Goal: Transaction & Acquisition: Purchase product/service

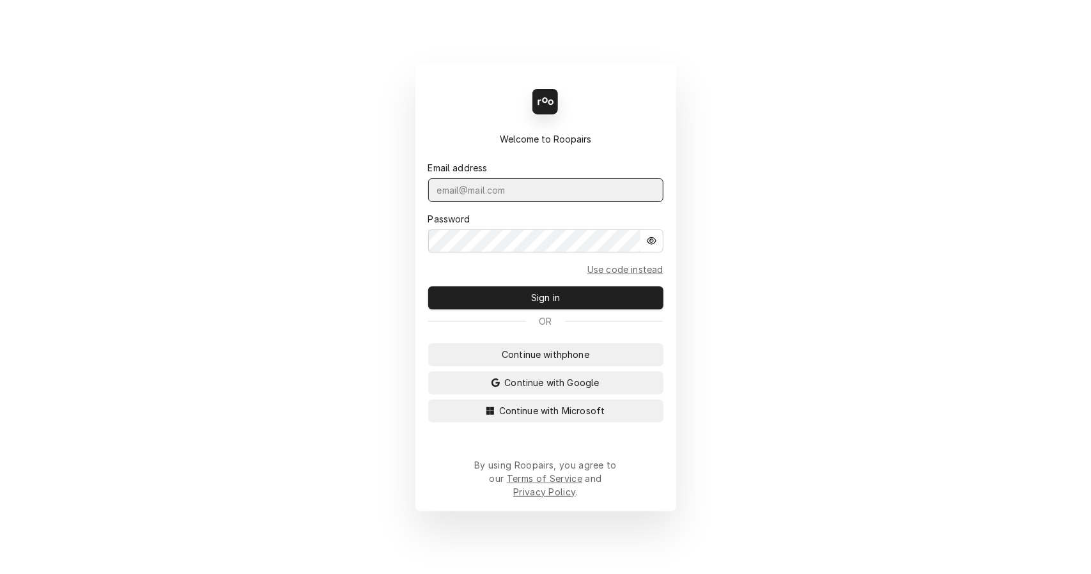
type input "leahmeadows.techsolutions@aol.com"
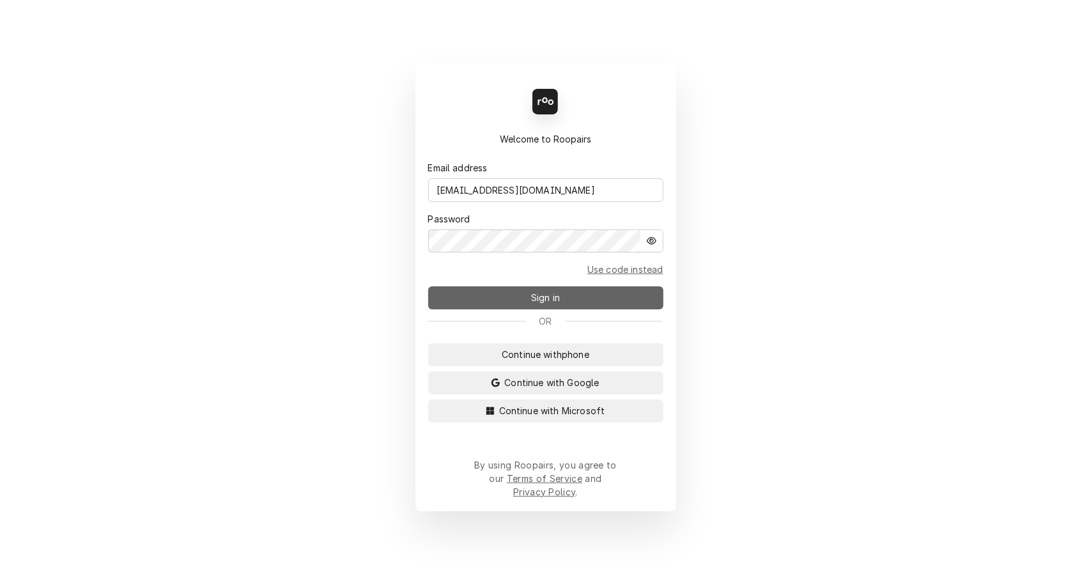
click at [579, 308] on button "Sign in" at bounding box center [545, 297] width 235 height 23
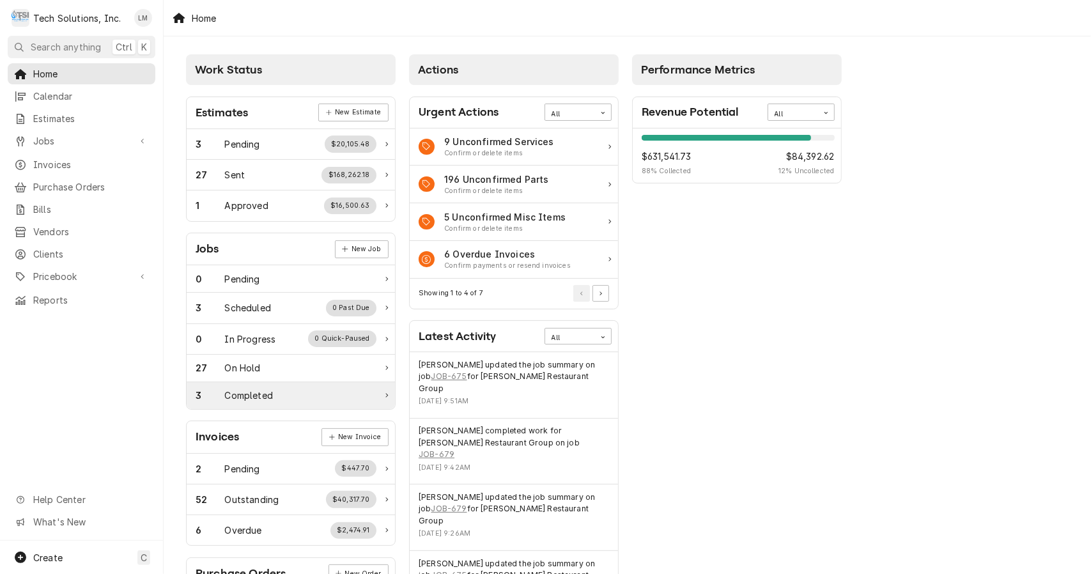
click at [250, 394] on div "Completed" at bounding box center [249, 394] width 48 height 13
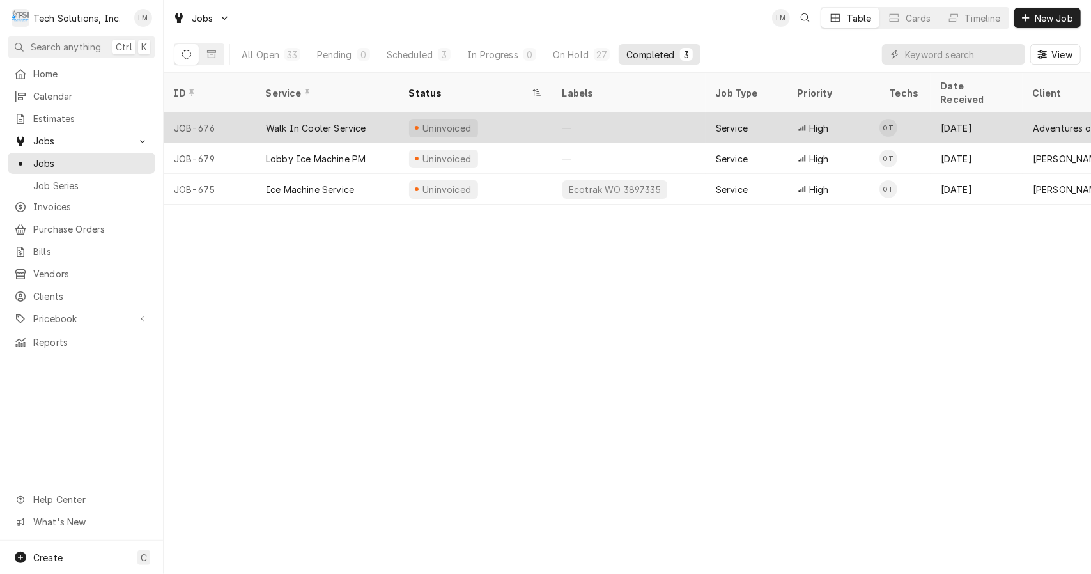
click at [319, 121] on div "Walk In Cooler Service" at bounding box center [316, 127] width 100 height 13
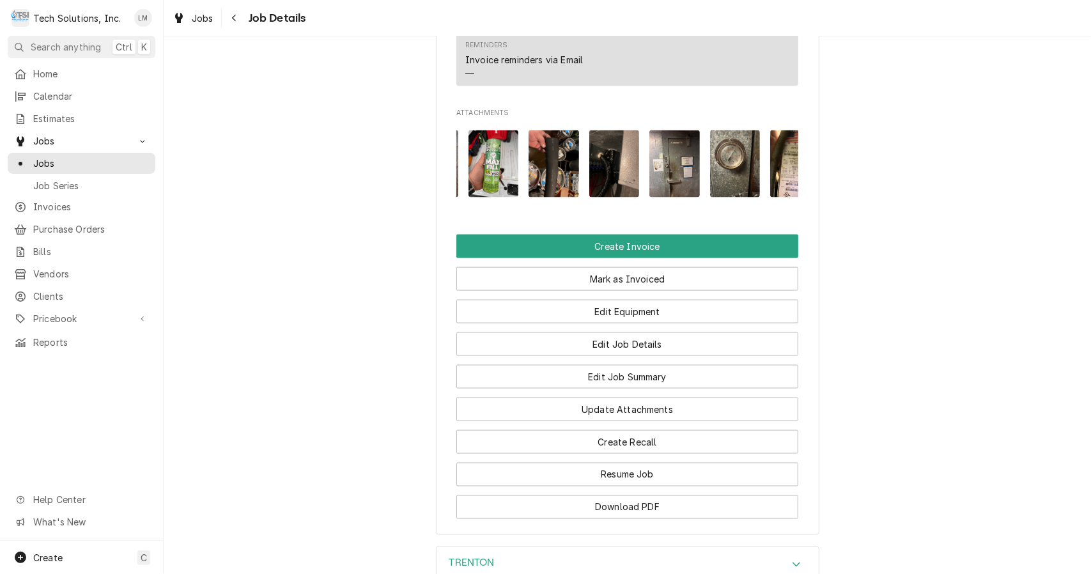
scroll to position [0, 442]
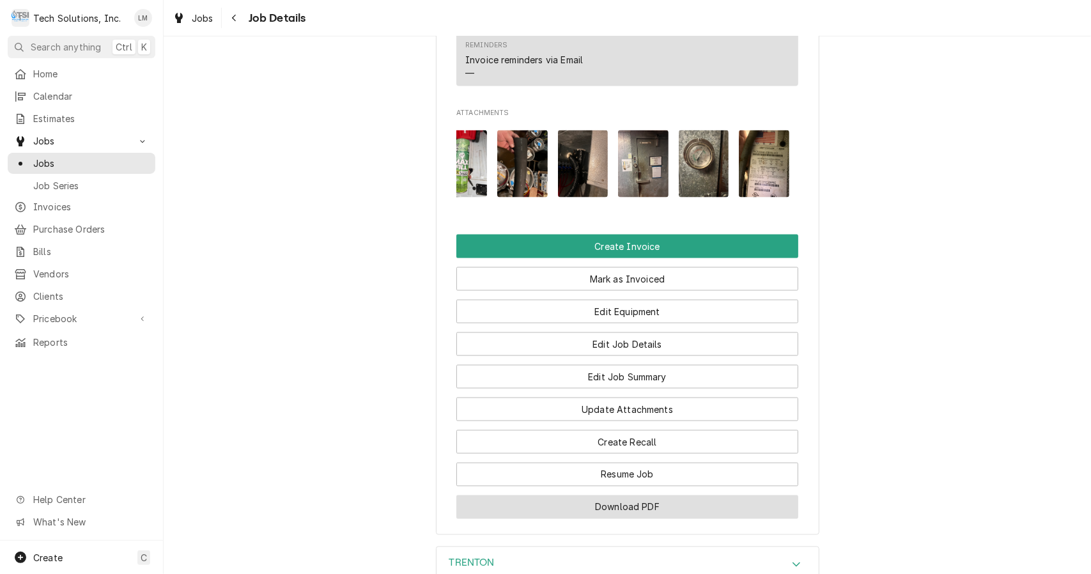
click at [684, 500] on button "Download PDF" at bounding box center [627, 507] width 342 height 24
click at [660, 240] on button "Create Invoice" at bounding box center [627, 246] width 342 height 24
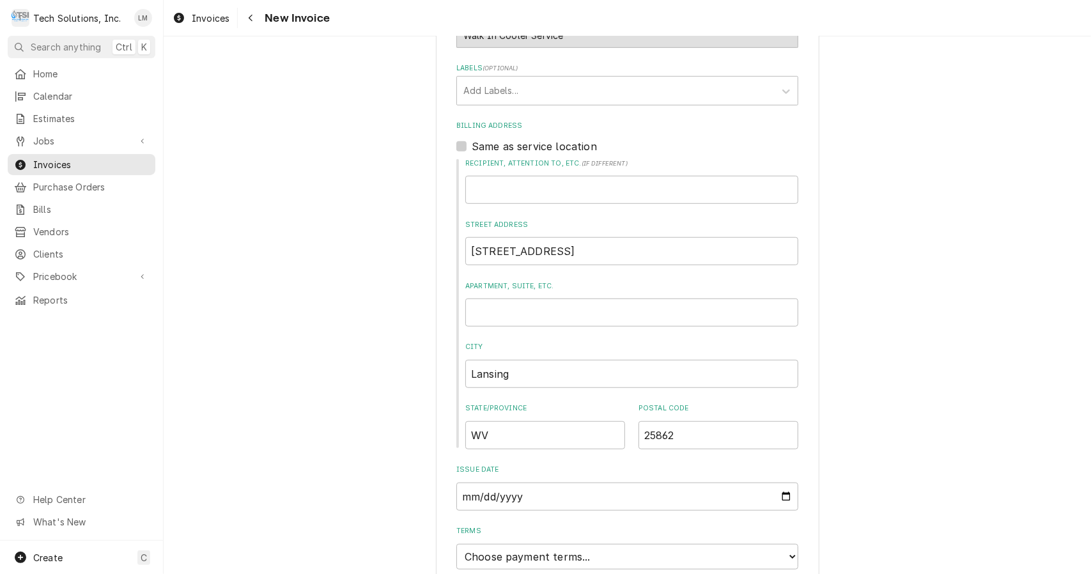
scroll to position [682, 0]
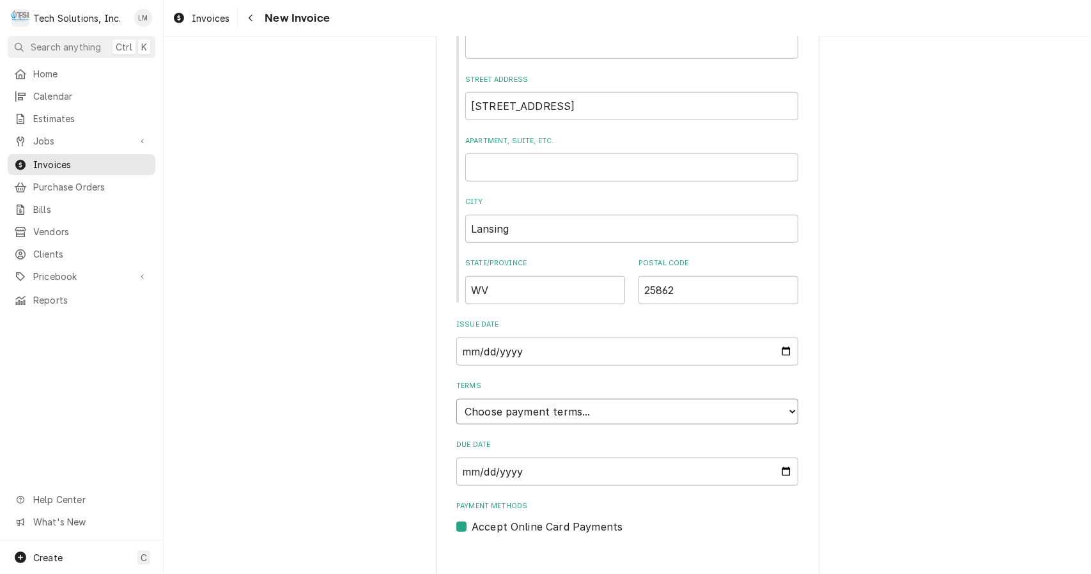
click at [778, 399] on select "Choose payment terms... Same Day Net 7 Net 14 Net 21 Net 30 Net 45 Net 60 Net 90" at bounding box center [627, 412] width 342 height 26
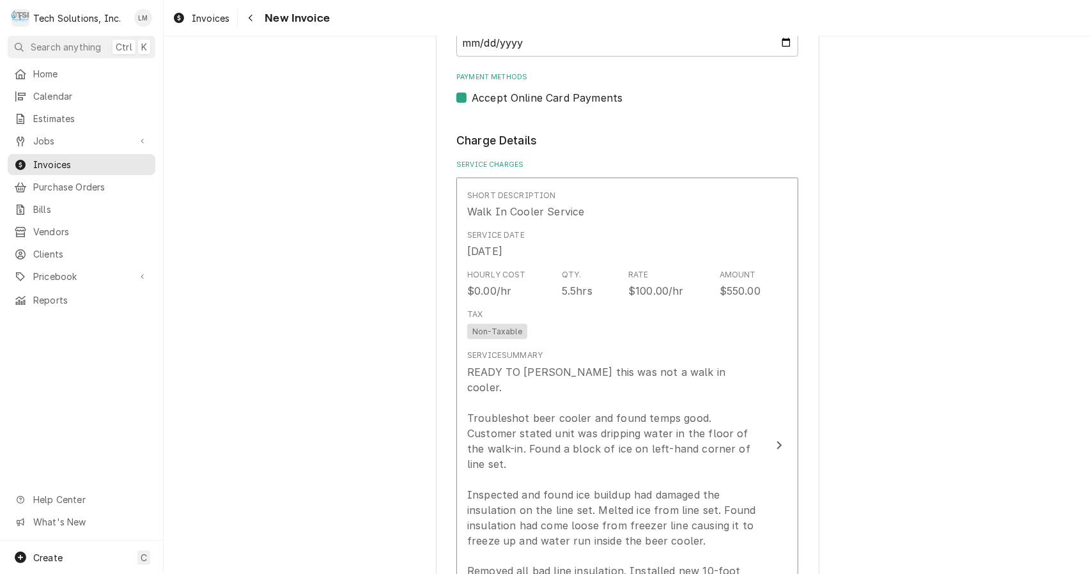
scroll to position [1110, 0]
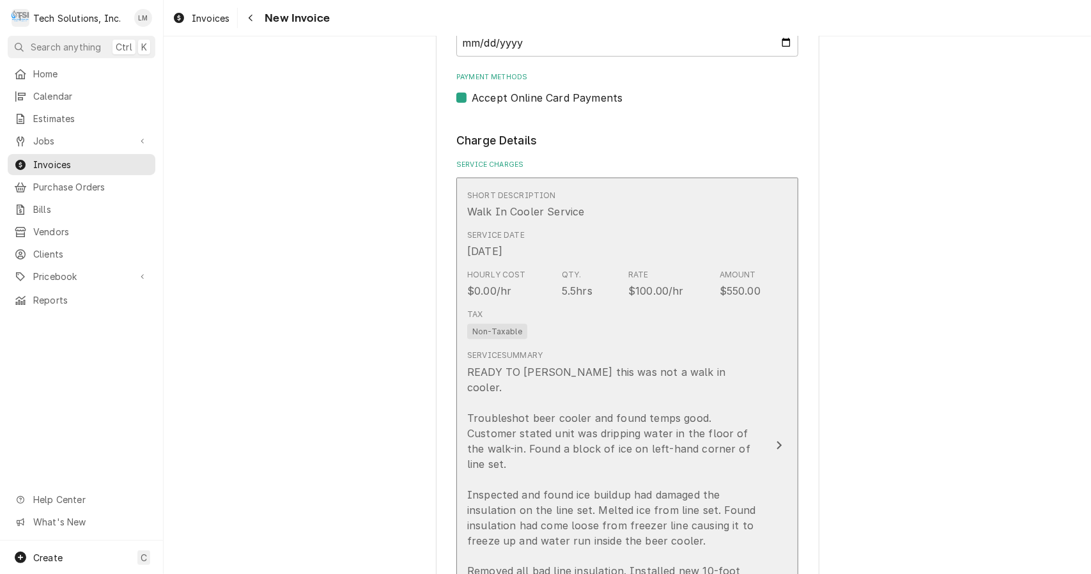
click at [742, 415] on div "READY TO [PERSON_NAME] this was not a walk in cooler. Troubleshot beer cooler a…" at bounding box center [613, 532] width 293 height 337
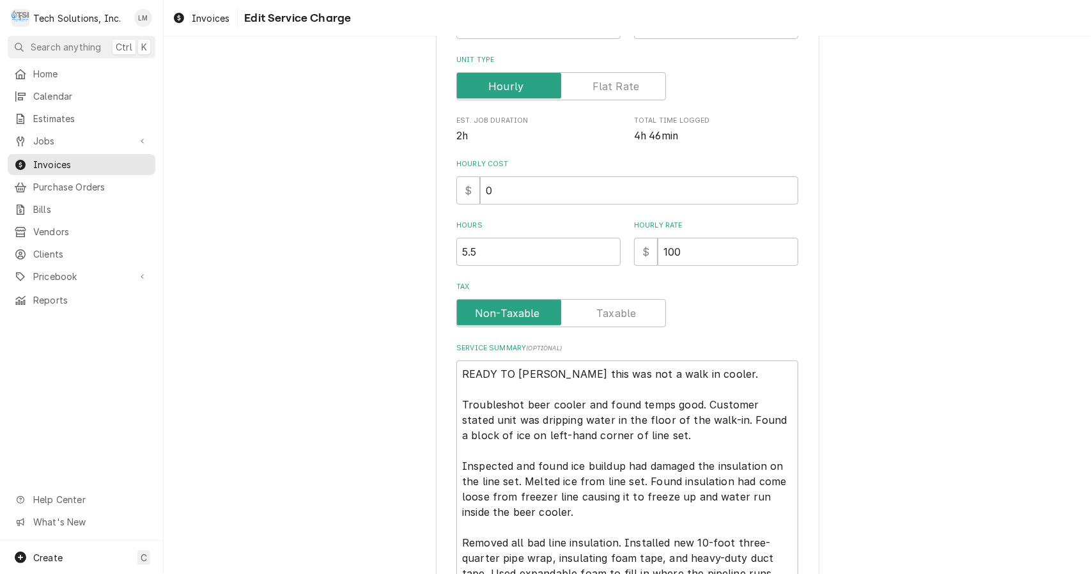
scroll to position [199, 0]
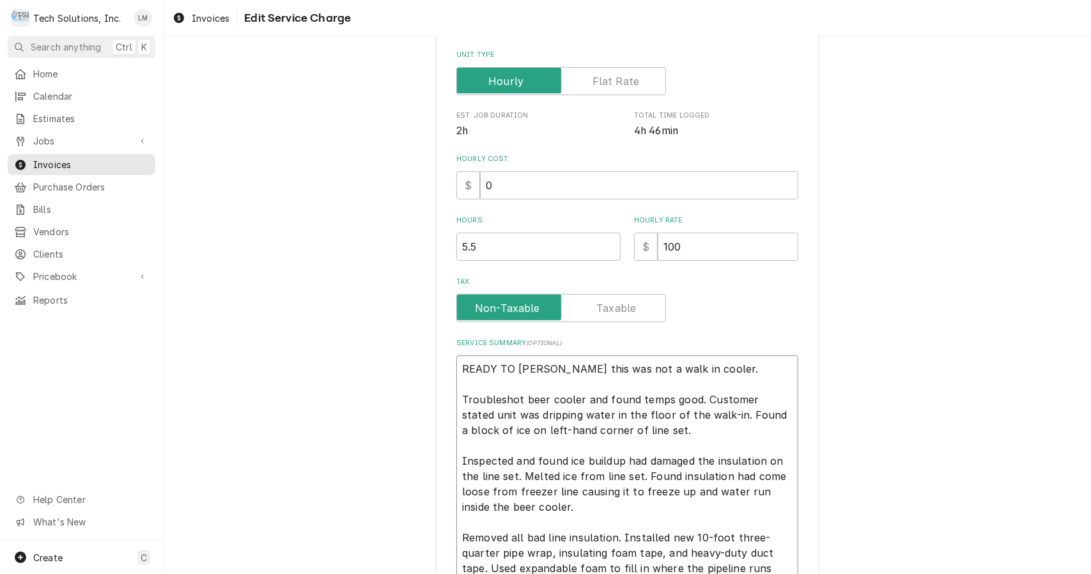
click at [461, 401] on textarea "READY TO [PERSON_NAME] this was not a walk in cooler. Troubleshot beer cooler a…" at bounding box center [627, 514] width 342 height 319
type textarea "x"
type textarea "READY TO [PERSON_NAME] this was not a walk in cooler. roubleshot beer cooler an…"
type textarea "x"
type textarea "READY TO [PERSON_NAME] this was not a walk in cooler. oubleshot beer cooler and…"
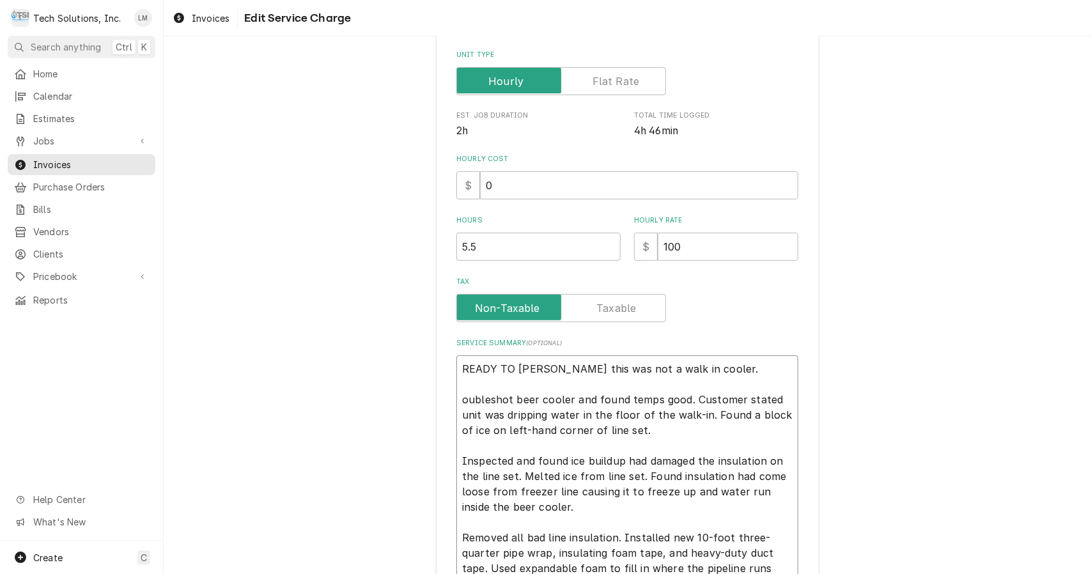
type textarea "x"
type textarea "READY TO BILL - Leah this was not a walk in cooler. ubleshot beer cooler and fo…"
type textarea "x"
type textarea "READY TO BILL - Leah this was not a walk in cooler. bleshot beer cooler and fou…"
type textarea "x"
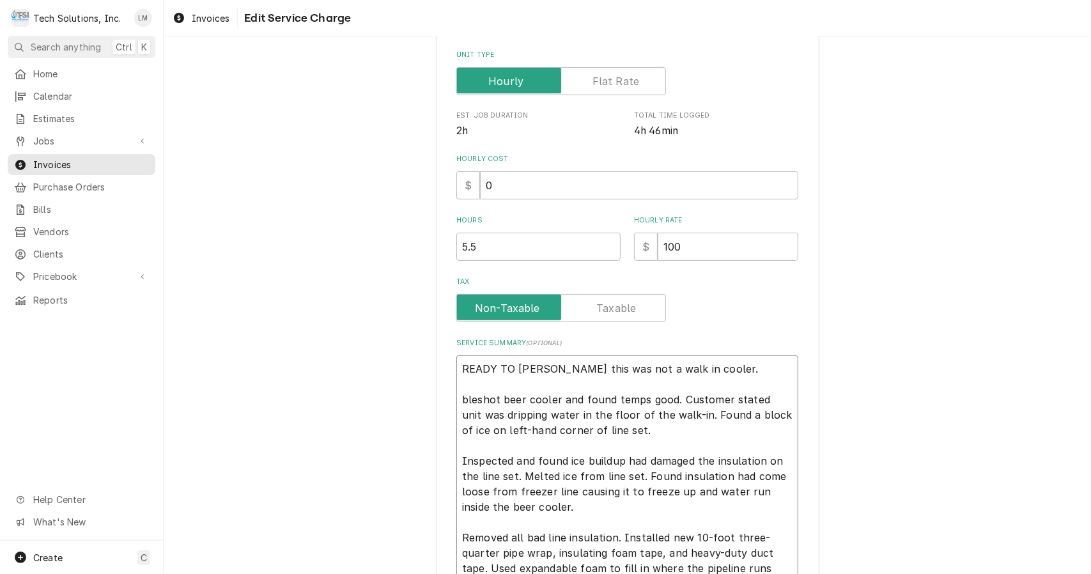
type textarea "READY TO BILL - Leah this was not a walk in cooler. leshot beer cooler and foun…"
type textarea "x"
type textarea "READY TO BILL - Leah this was not a walk in cooler. eshot beer cooler and found…"
type textarea "x"
type textarea "READY TO BILL - Leah this was not a walk in cooler. shot beer cooler and found …"
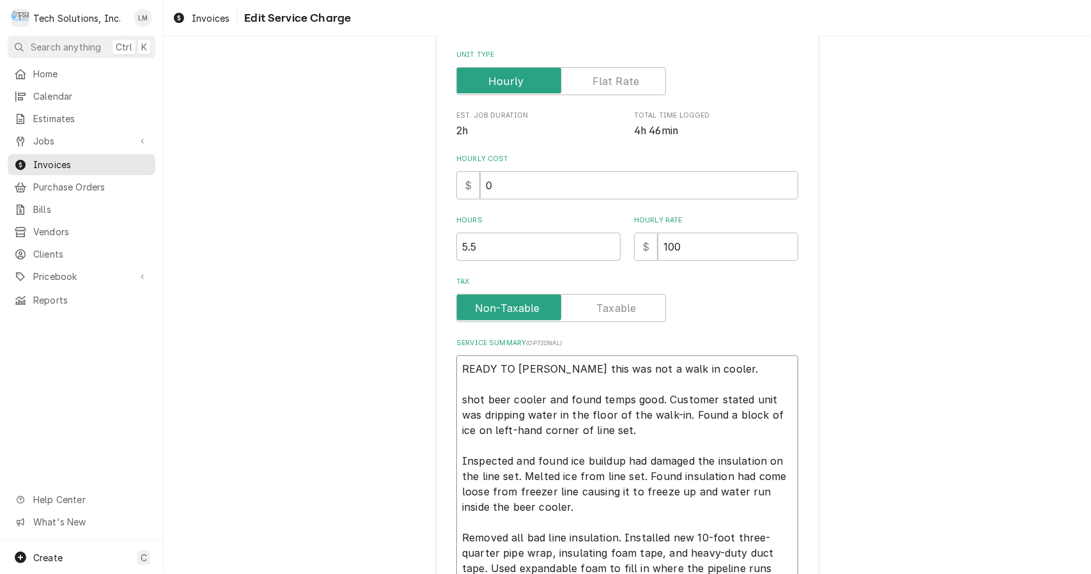
type textarea "x"
type textarea "READY TO BILL - Leah this was not a walk in cooler. hot beer cooler and found t…"
type textarea "x"
type textarea "READY TO BILL - Leah this was not a walk in cooler. ot beer cooler and found te…"
type textarea "x"
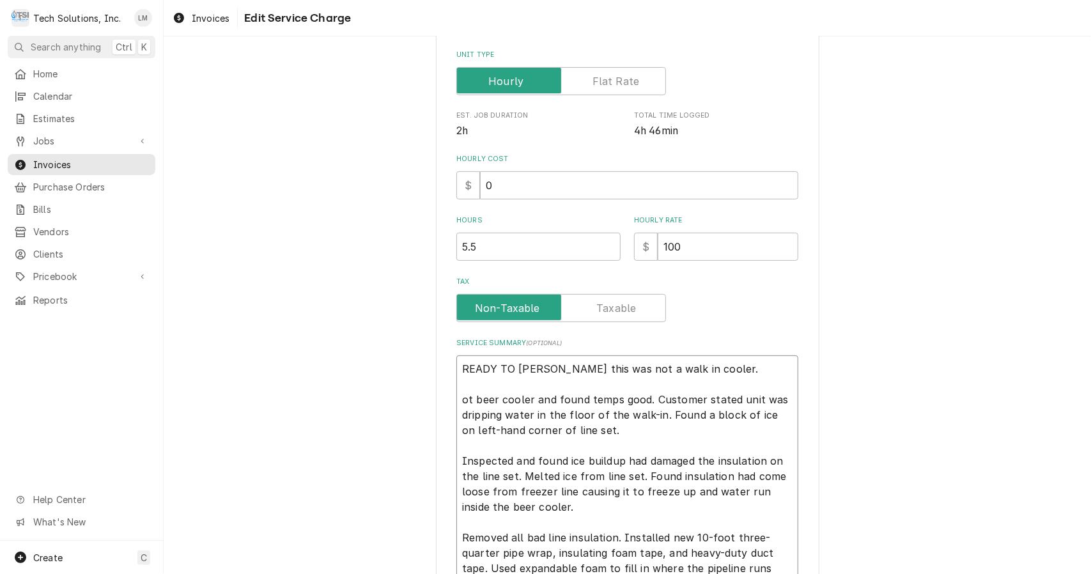
type textarea "READY TO BILL - Leah this was not a walk in cooler. t beer cooler and found tem…"
type textarea "x"
type textarea "READY TO BILL - Leah this was not a walk in cooler. beer cooler and found temps…"
type textarea "x"
type textarea "READY TO BILL - Leah this was not a walk in cooler. C beer cooler and found tem…"
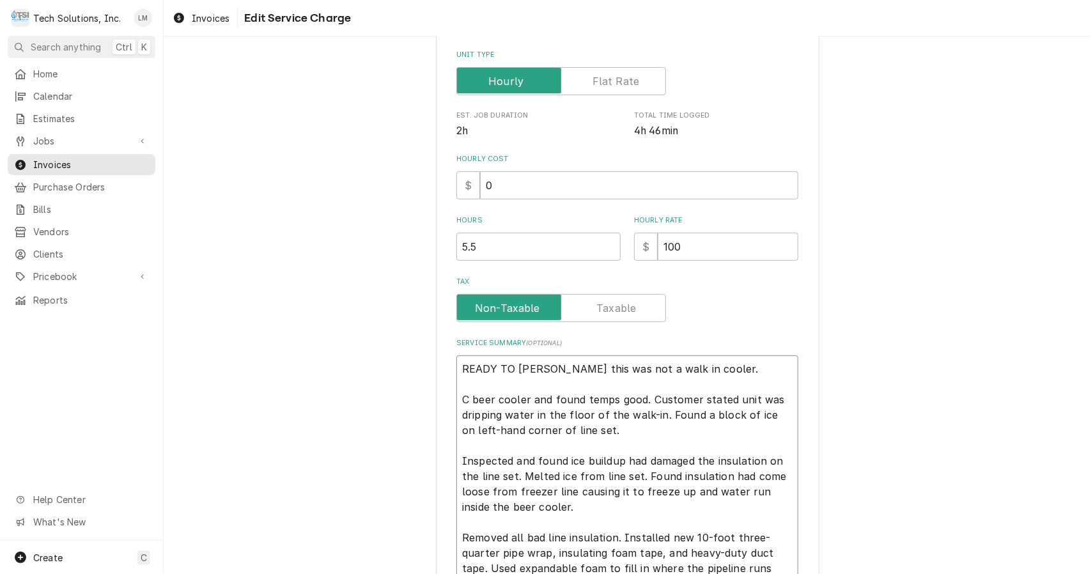
type textarea "x"
type textarea "READY TO BILL - Leah this was not a walk in cooler. Ch beer cooler and found te…"
type textarea "x"
type textarea "READY TO BILL - Leah this was not a walk in cooler. Che beer cooler and found t…"
type textarea "x"
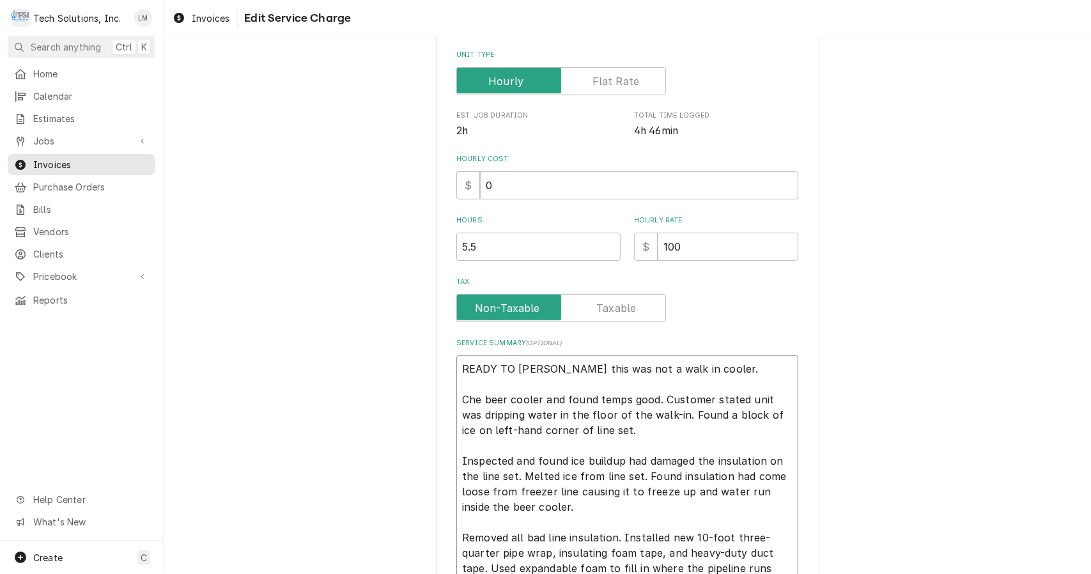
type textarea "READY TO BILL - Leah this was not a walk in cooler. Chec beer cooler and found …"
type textarea "x"
type textarea "READY TO BILL - Leah this was not a walk in cooler. Check beer cooler and found…"
type textarea "x"
type textarea "READY TO BILL - Leah this was not a walk in cooler. Checke beer cooler and foun…"
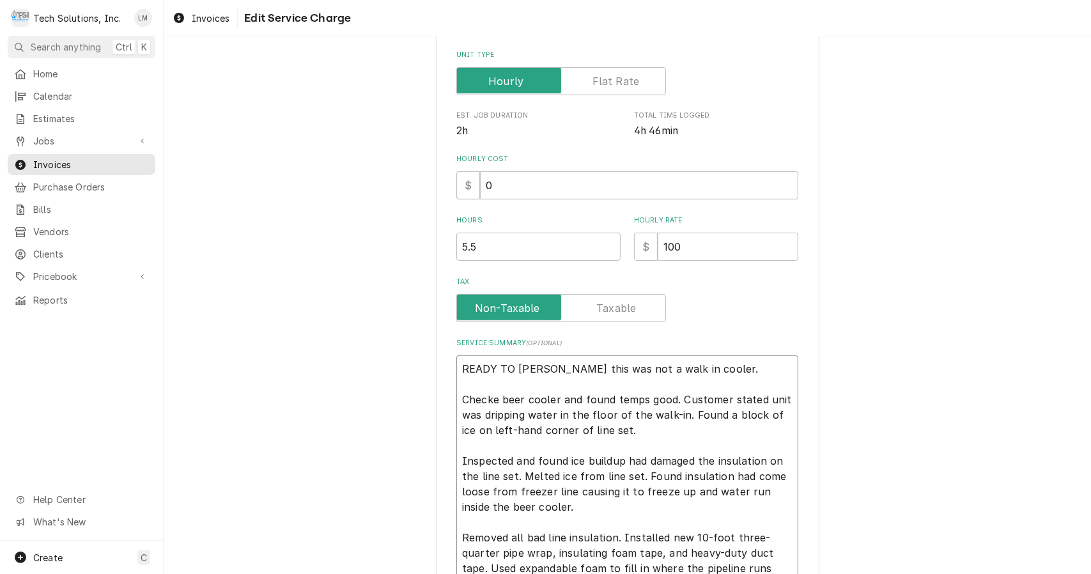
type textarea "x"
type textarea "READY TO BILL - Leah this was not a walk in cooler. Checked beer cooler and fou…"
type textarea "x"
type textarea "READY TO BILL - Leah this was not a walk in cooler. Checked beer cooler and fou…"
type textarea "x"
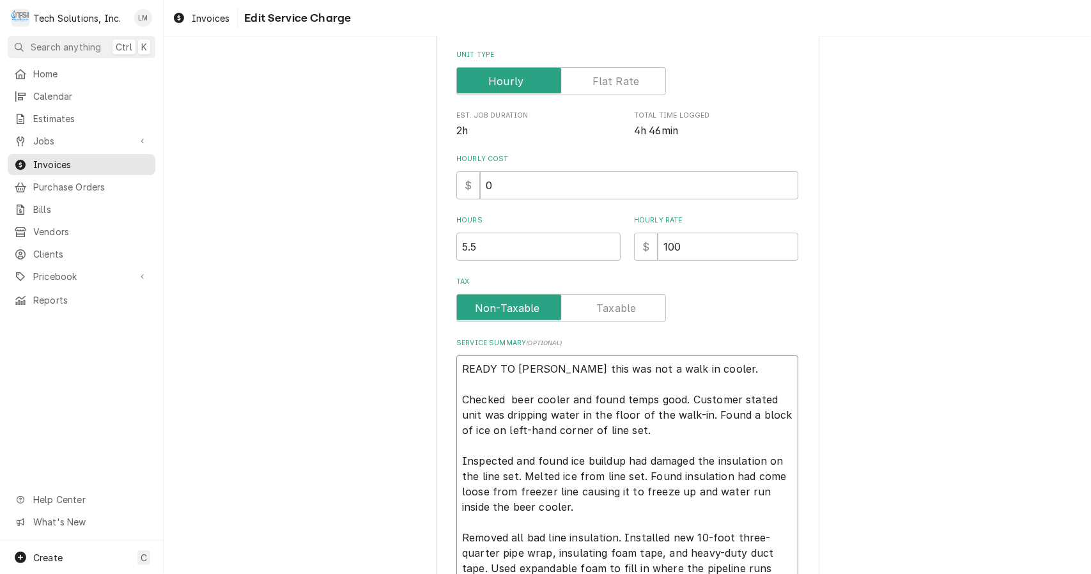
type textarea "READY TO BILL - Leah this was not a walk in cooler. Checked a beer cooler and f…"
type textarea "x"
type textarea "READY TO BILL - Leah this was not a walk in cooler. Checked a beer cooler and f…"
type textarea "x"
type textarea "READY TO BILL - Leah this was not a walk in cooler. Checked a beer cooler and f…"
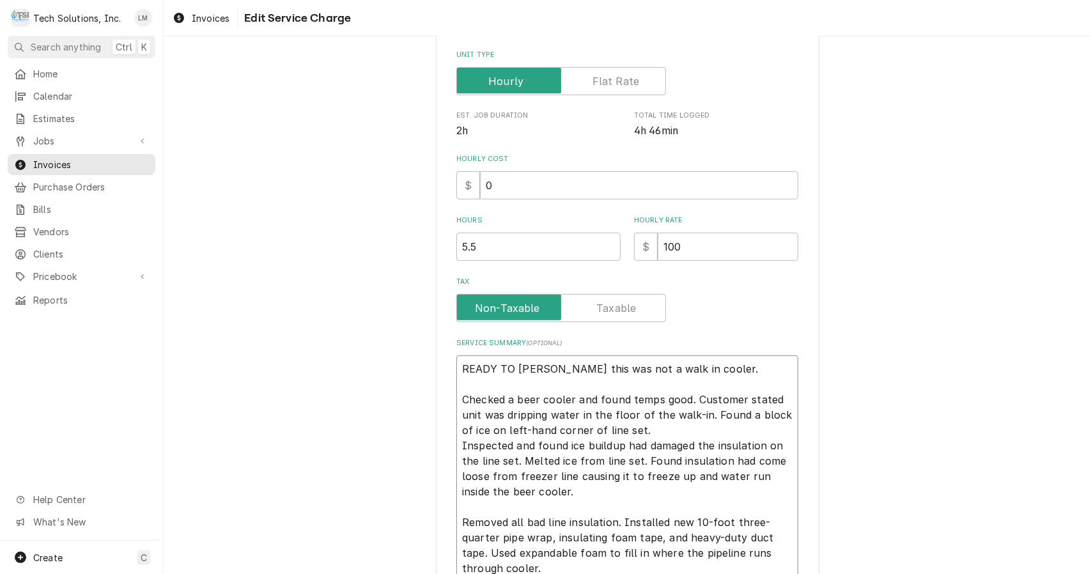
type textarea "x"
type textarea "READY TO BILL - Leah this was not a walk in cooler. Checked a beer cooler and f…"
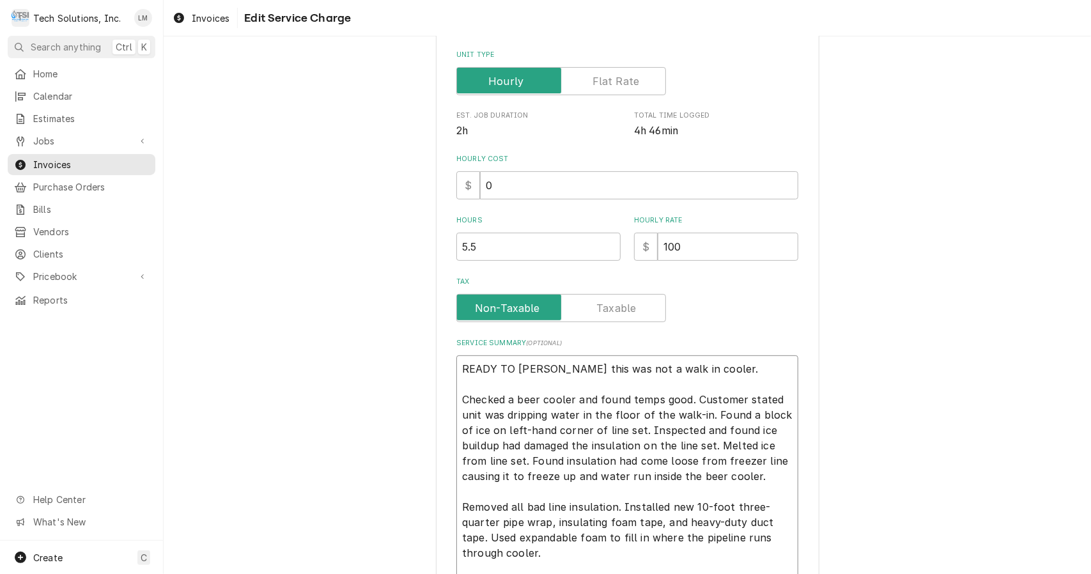
type textarea "x"
type textarea "READY TO BILL - Leah this was not a walk in cooler. Checked a beer cooler and f…"
type textarea "x"
type textarea "READY TO BILL - Leah this was not a walk in cooler. Checked a beer cooler and f…"
type textarea "x"
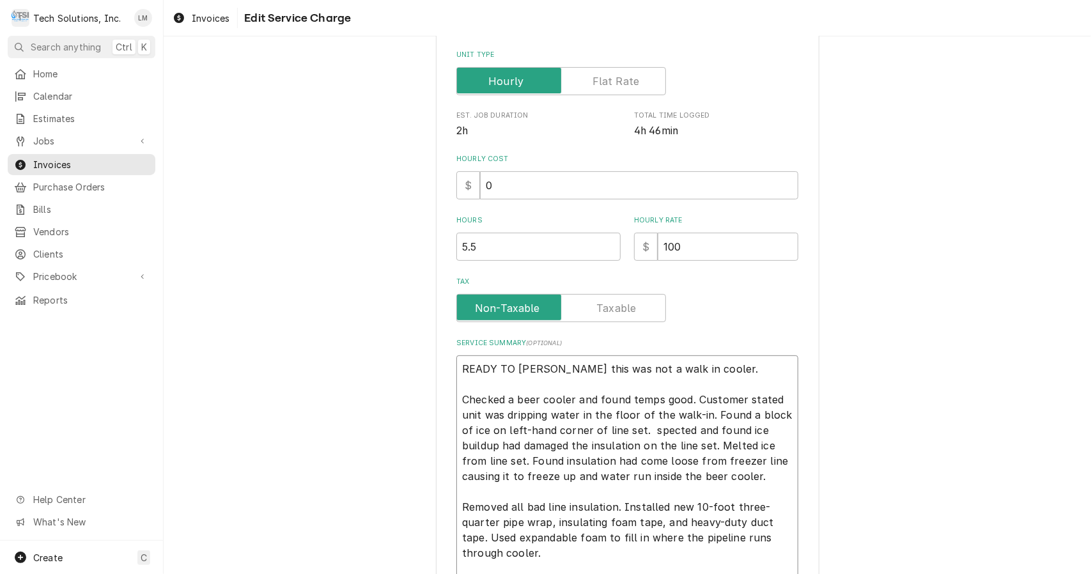
type textarea "READY TO BILL - Leah this was not a walk in cooler. Checked a beer cooler and f…"
type textarea "x"
type textarea "READY TO BILL - Leah this was not a walk in cooler. Checked a beer cooler and f…"
type textarea "x"
type textarea "READY TO BILL - Leah this was not a walk in cooler. Checked a beer cooler and f…"
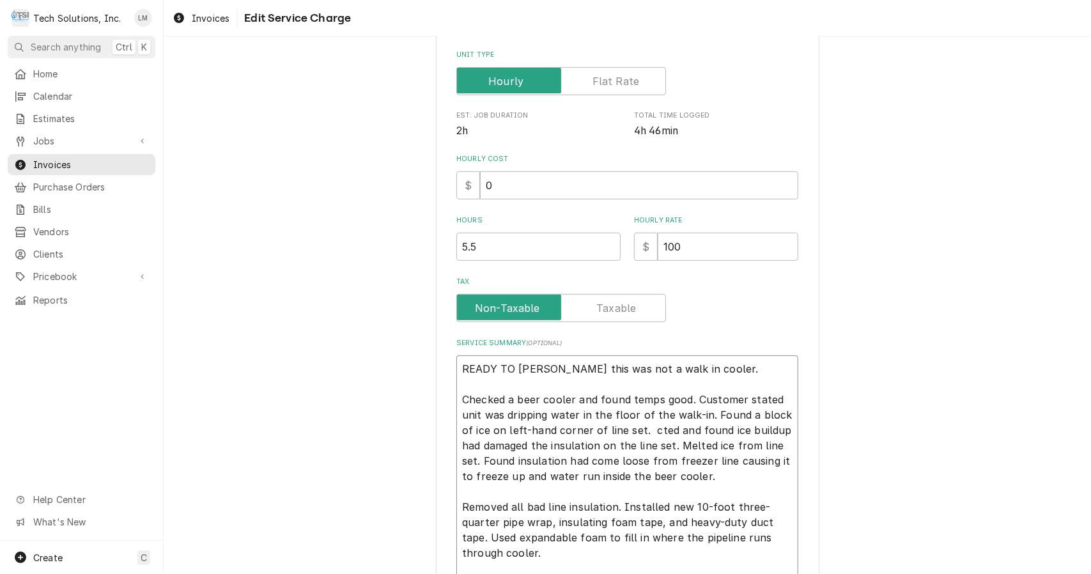
type textarea "x"
type textarea "READY TO BILL - Leah this was not a walk in cooler. Checked a beer cooler and f…"
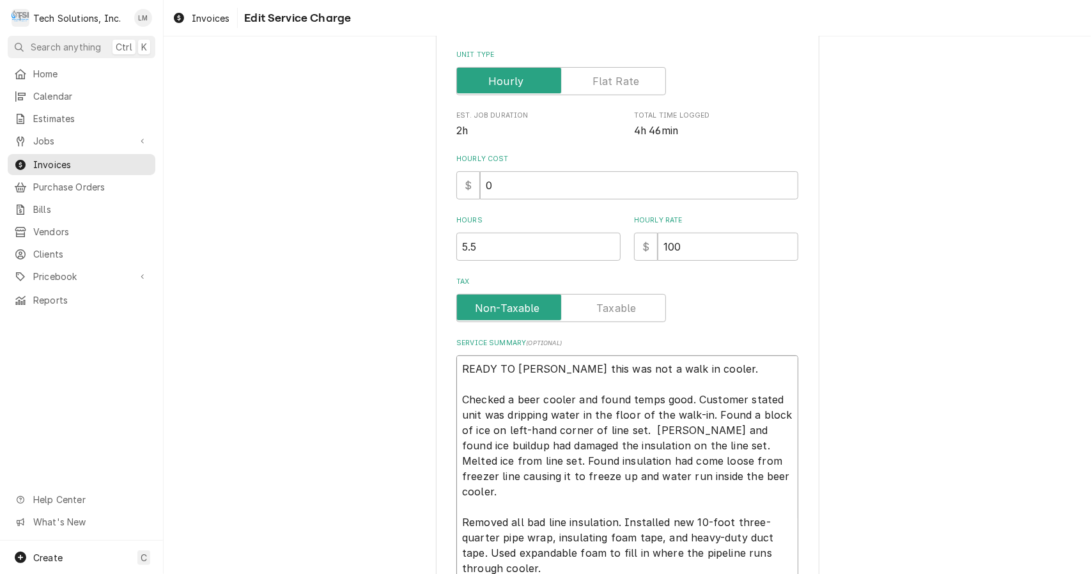
type textarea "x"
type textarea "READY TO BILL - Leah this was not a walk in cooler. Checked a beer cooler and f…"
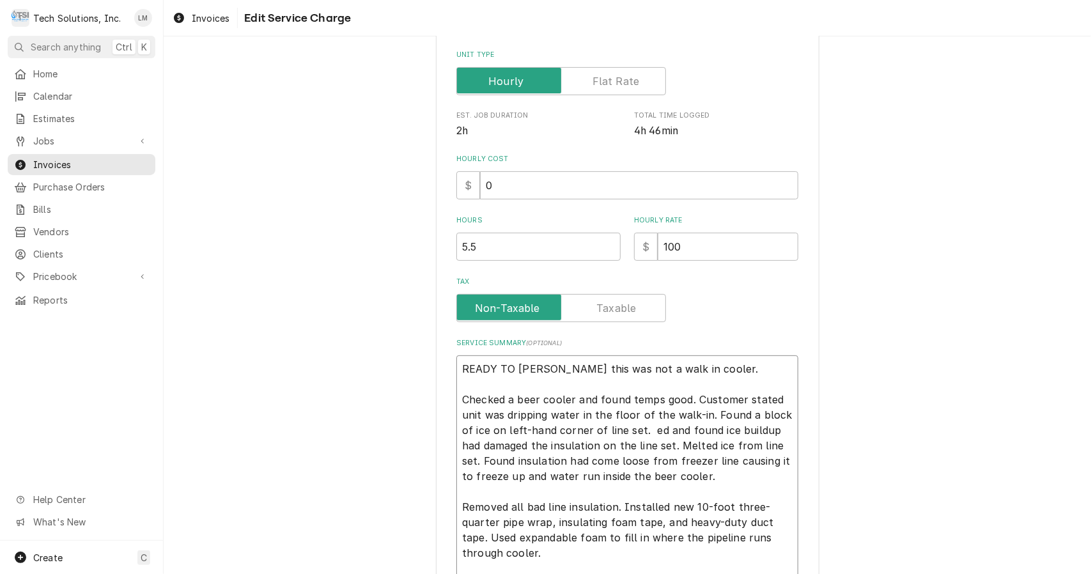
type textarea "x"
type textarea "READY TO BILL - Leah this was not a walk in cooler. Checked a beer cooler and f…"
type textarea "x"
type textarea "READY TO BILL - Leah this was not a walk in cooler. Checked a beer cooler and f…"
type textarea "x"
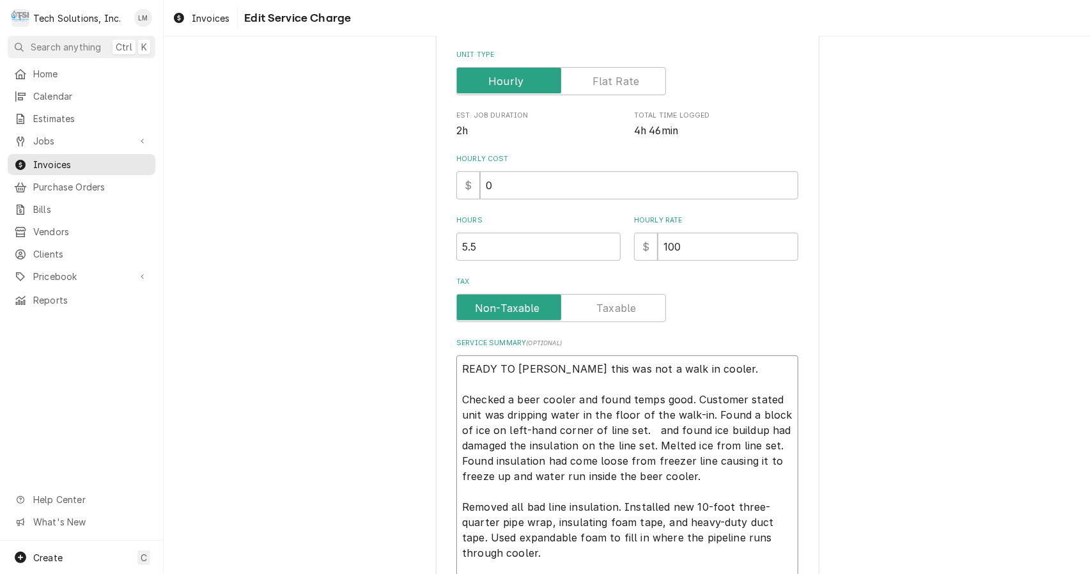
type textarea "READY TO BILL - Leah this was not a walk in cooler. Checked a beer cooler and f…"
type textarea "x"
type textarea "READY TO BILL - Leah this was not a walk in cooler. Checked a beer cooler and f…"
type textarea "x"
type textarea "READY TO BILL - Leah this was not a walk in cooler. Checked a beer cooler and f…"
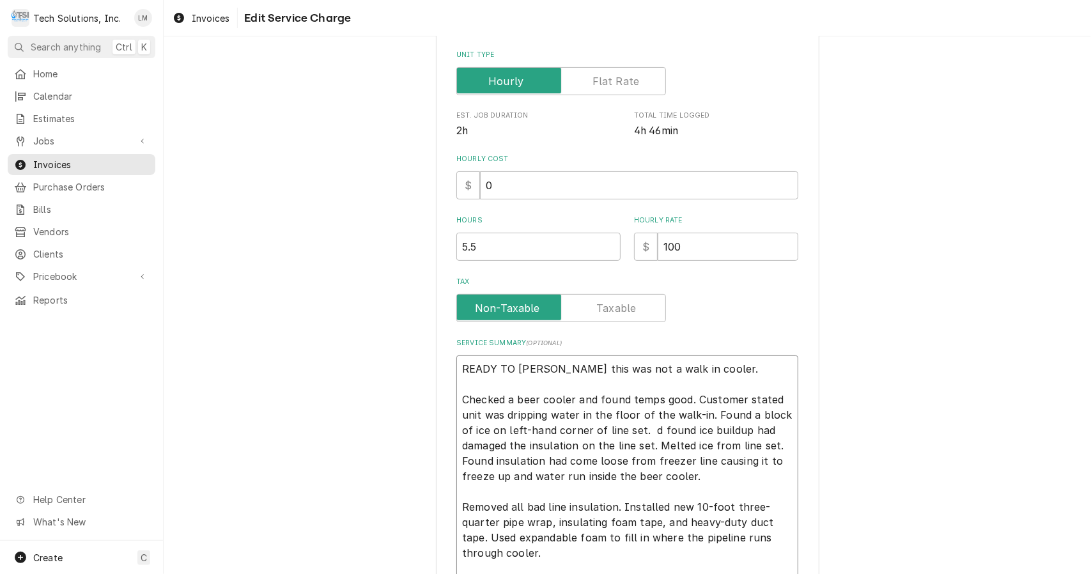
type textarea "x"
type textarea "READY TO BILL - Leah this was not a walk in cooler. Checked a beer cooler and f…"
type textarea "x"
type textarea "READY TO BILL - Leah this was not a walk in cooler. Checked a beer cooler and f…"
type textarea "x"
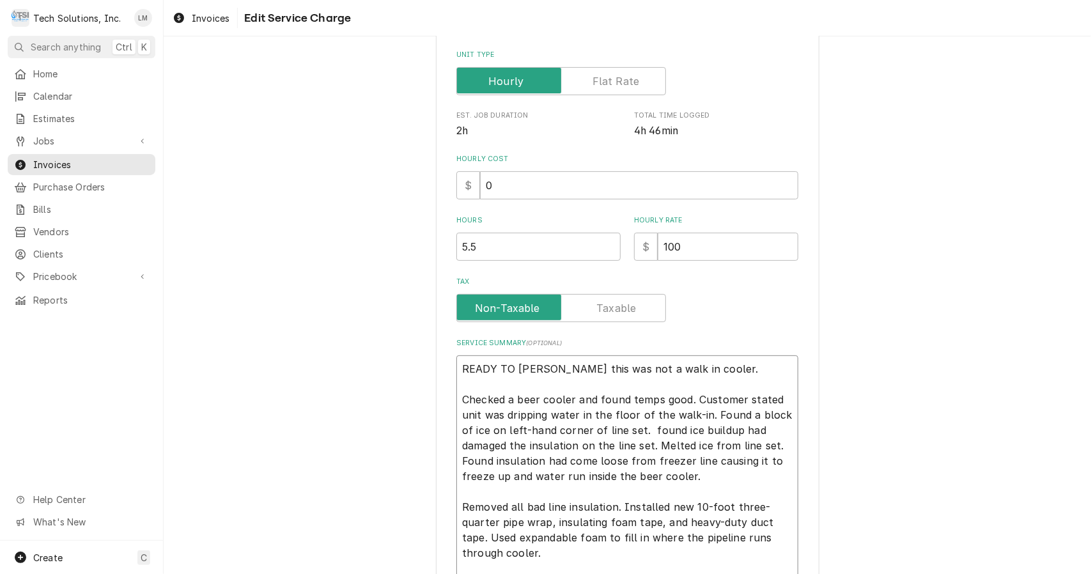
type textarea "READY TO BILL - Leah this was not a walk in cooler. Checked a beer cooler and f…"
type textarea "x"
type textarea "READY TO BILL - Leah this was not a walk in cooler. Checked a beer cooler and f…"
type textarea "x"
type textarea "READY TO BILL - Leah this was not a walk in cooler. Checked a beer cooler and f…"
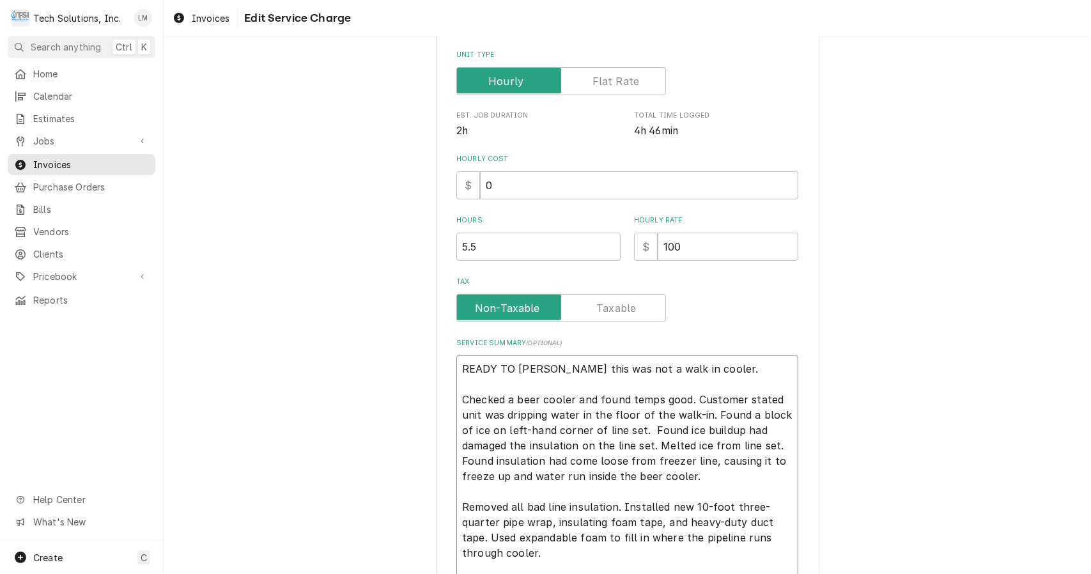
type textarea "x"
type textarea "READY TO BILL - Leah this was not a walk in cooler. Checked a beer cooler and f…"
type textarea "x"
type textarea "READY TO BILL - Leah this was not a walk in cooler. Checked a beer cooler and f…"
type textarea "x"
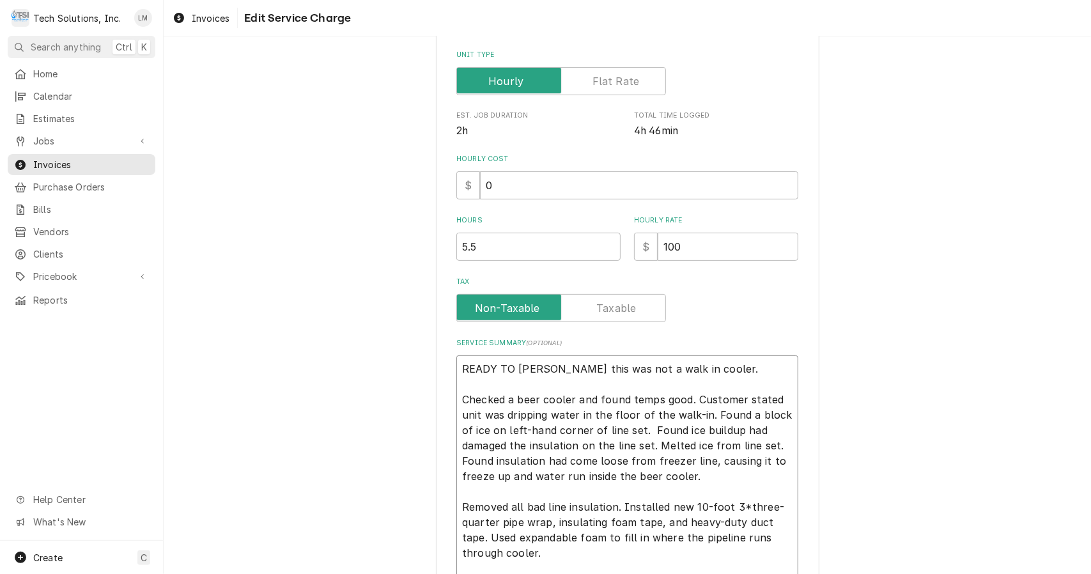
type textarea "READY TO BILL - Leah this was not a walk in cooler. Checked a beer cooler and f…"
type textarea "x"
type textarea "READY TO BILL - Leah this was not a walk in cooler. Checked a beer cooler and f…"
type textarea "x"
type textarea "READY TO BILL - Leah this was not a walk in cooler. Checked a beer cooler and f…"
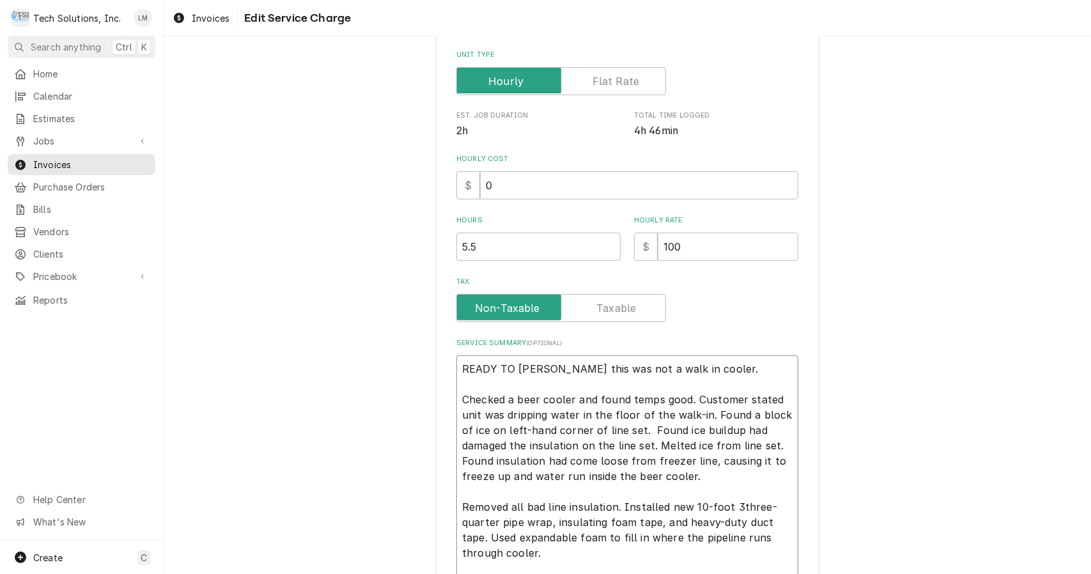
type textarea "x"
type textarea "READY TO BILL - Leah this was not a walk in cooler. Checked a beer cooler and f…"
type textarea "x"
type textarea "READY TO BILL - Leah this was not a walk in cooler. Checked a beer cooler and f…"
type textarea "x"
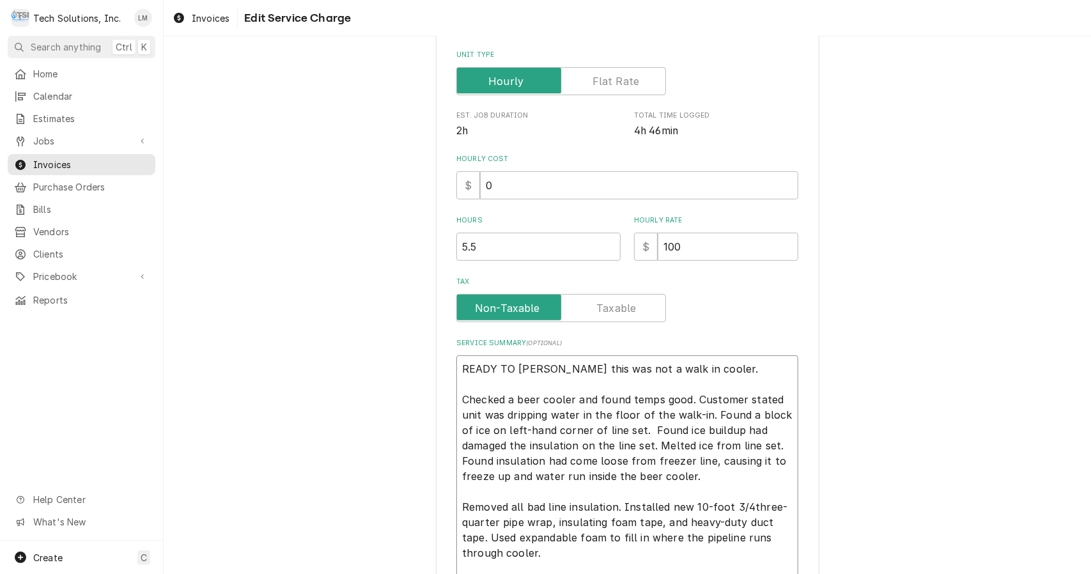
type textarea "READY TO BILL - Leah this was not a walk in cooler. Checked a beer cooler and f…"
type textarea "x"
type textarea "READY TO BILL - Leah this was not a walk in cooler. Checked a beer cooler and f…"
type textarea "x"
type textarea "READY TO BILL - Leah this was not a walk in cooler. Checked a beer cooler and f…"
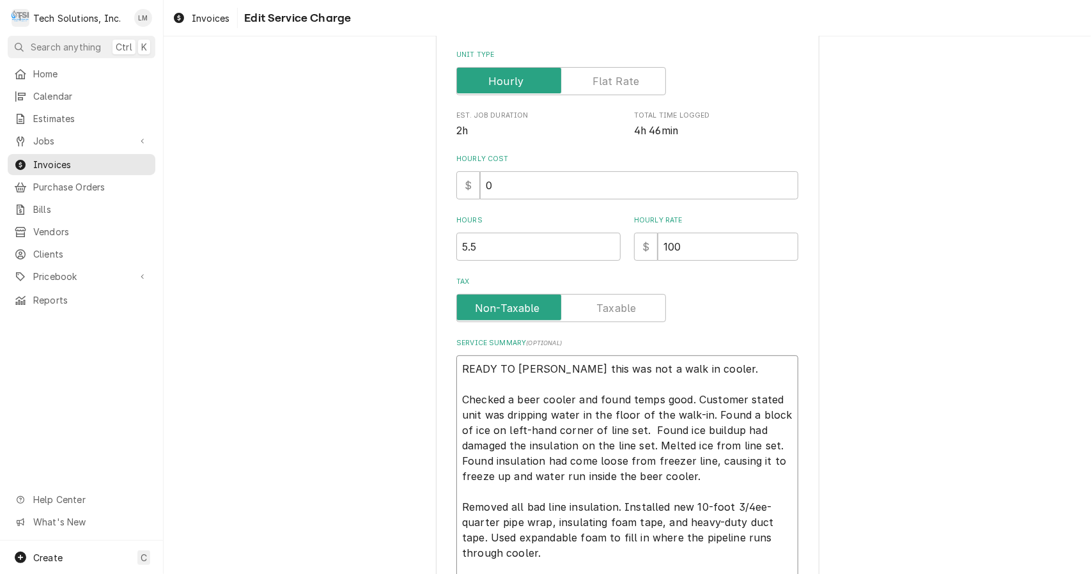
type textarea "x"
type textarea "READY TO BILL - Leah this was not a walk in cooler. Checked a beer cooler and f…"
type textarea "x"
type textarea "READY TO BILL - Leah this was not a walk in cooler. Checked a beer cooler and f…"
type textarea "x"
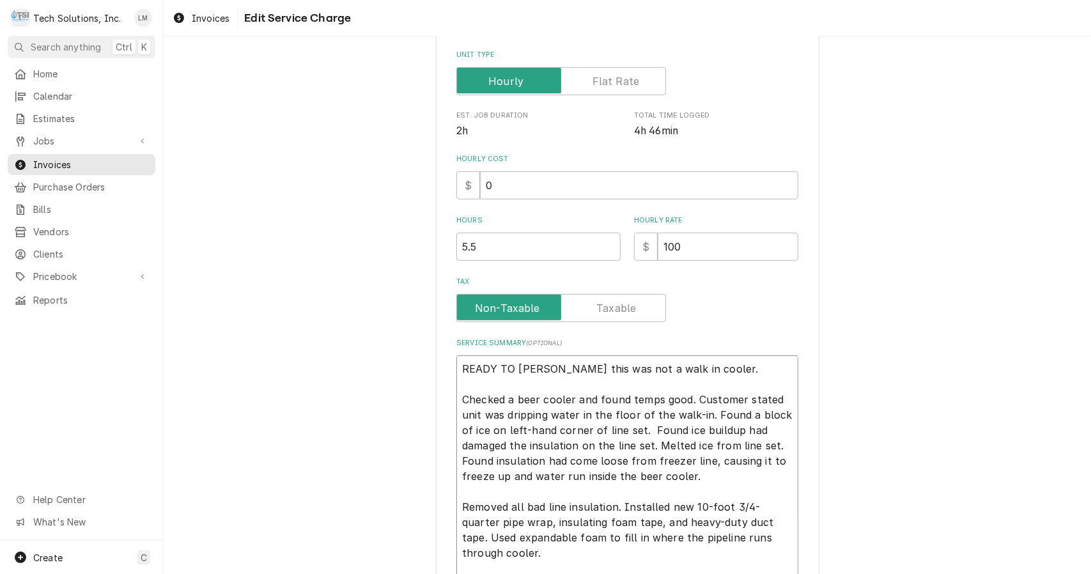
type textarea "READY TO BILL - Leah this was not a walk in cooler. Checked a beer cooler and f…"
type textarea "x"
type textarea "READY TO BILL - Leah this was not a walk in cooler. Checked a beer cooler and f…"
type textarea "x"
type textarea "READY TO BILL - Leah this was not a walk in cooler. Checked a beer cooler and f…"
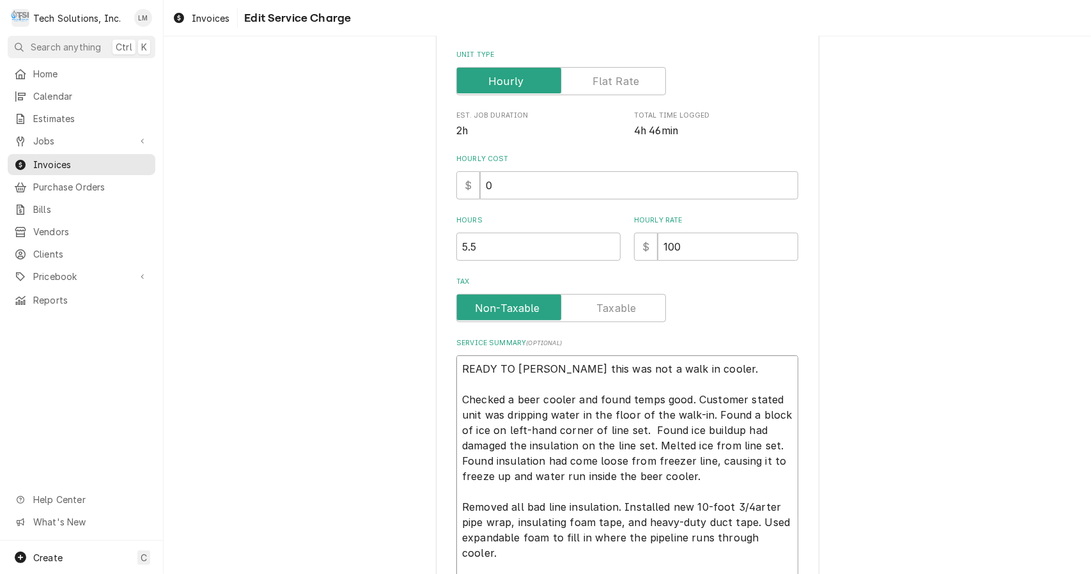
type textarea "x"
type textarea "READY TO BILL - Leah this was not a walk in cooler. Checked a beer cooler and f…"
type textarea "x"
type textarea "READY TO BILL - Leah this was not a walk in cooler. Checked a beer cooler and f…"
type textarea "x"
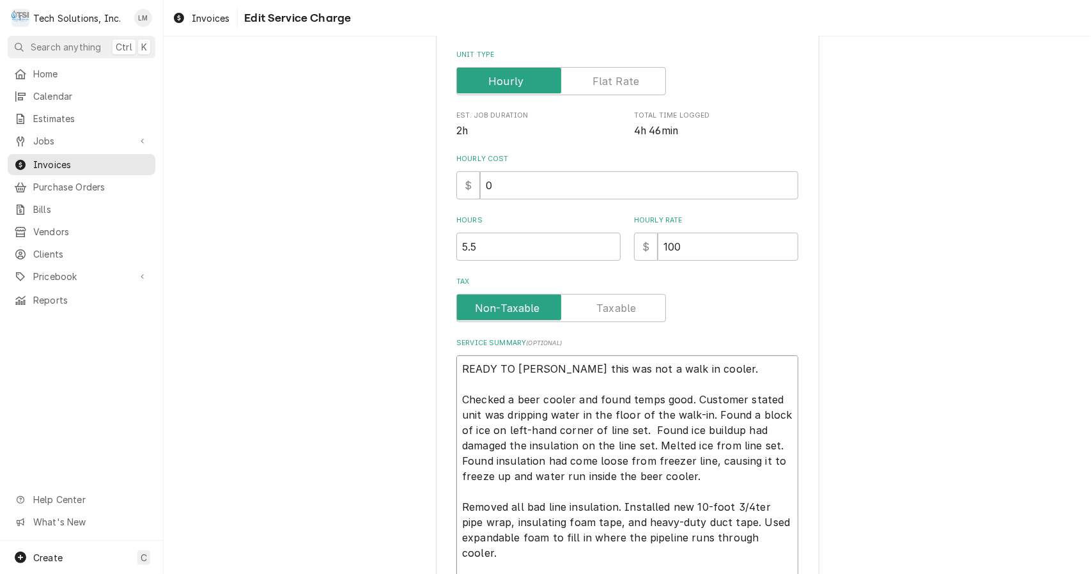
type textarea "READY TO BILL - Leah this was not a walk in cooler. Checked a beer cooler and f…"
type textarea "x"
type textarea "READY TO BILL - Leah this was not a walk in cooler. Checked a beer cooler and f…"
type textarea "x"
type textarea "READY TO BILL - Leah this was not a walk in cooler. Checked a beer cooler and f…"
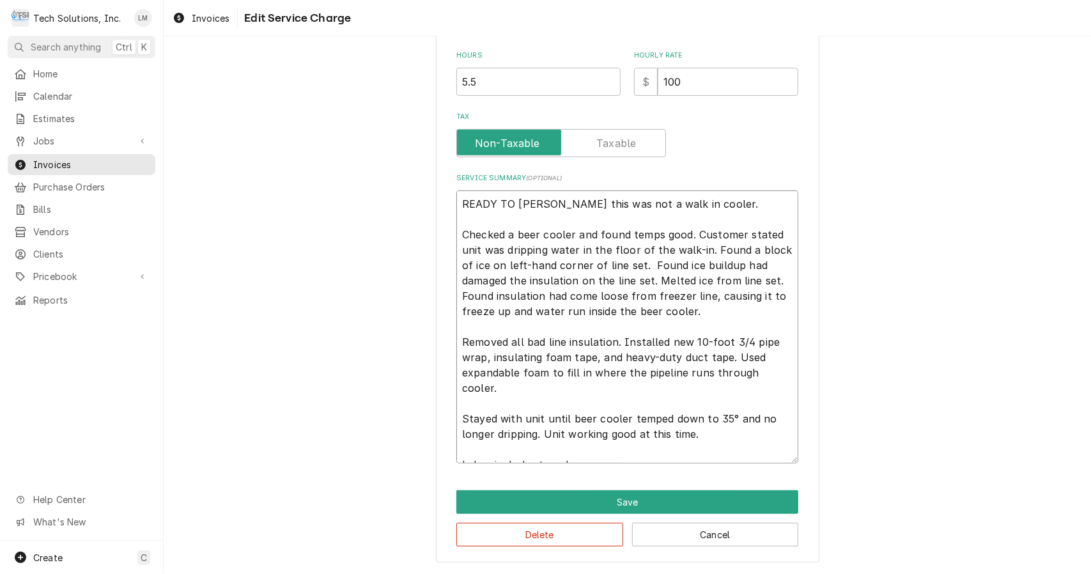
scroll to position [9, 0]
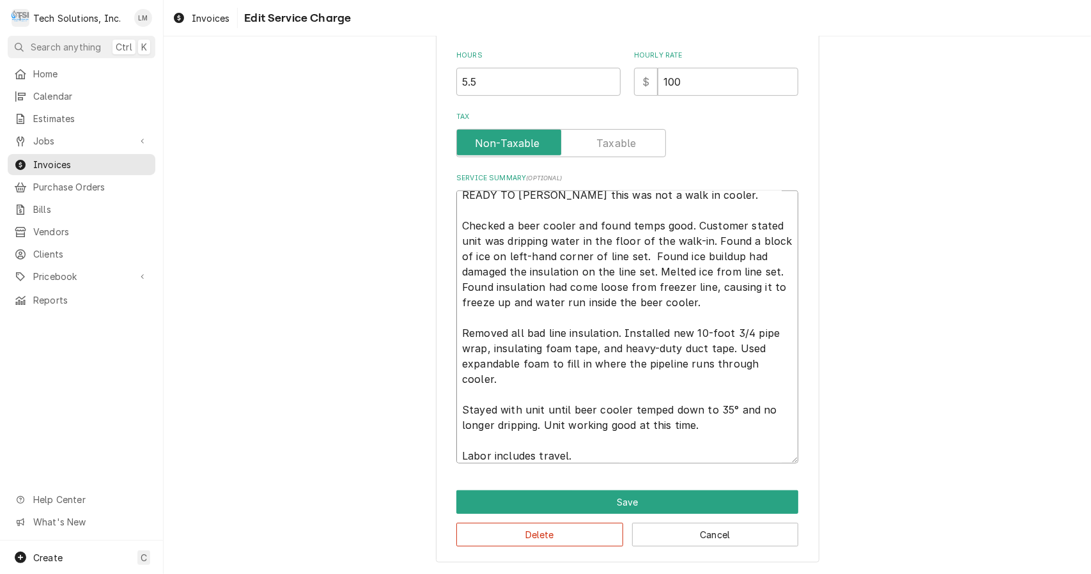
type textarea "x"
type textarea "READY TO BILL - Leah this was not a walk in cooler. Checked a beer cooler and f…"
type textarea "x"
type textarea "READY TO BILL - Leah this was not a walk in cooler. Checked a beer cooler and f…"
type textarea "x"
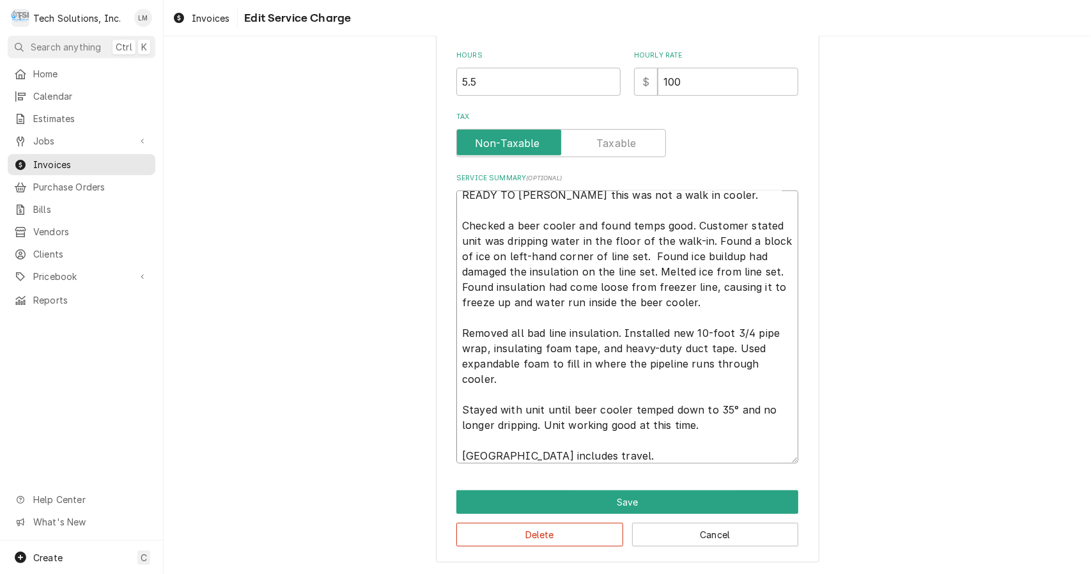
type textarea "READY TO BILL - Leah this was not a walk in cooler. Checked a beer cooler and f…"
type textarea "x"
type textarea "READY TO BILL - Leah this was not a walk in cooler. Checked a beer cooler and f…"
type textarea "x"
type textarea "READY TO BILL - Leah this was not a walk in cooler. Checked a beer cooler and f…"
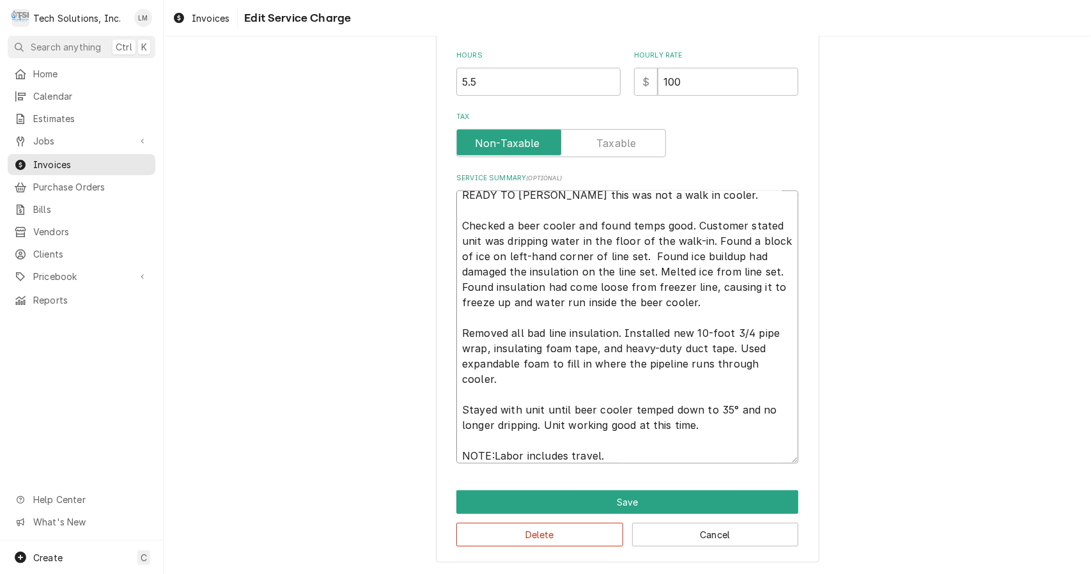
type textarea "x"
type textarea "READY TO BILL - Leah this was not a walk in cooler. Checked a beer cooler and f…"
click at [726, 199] on textarea "READY TO BILL - Leah this was not a walk in cooler. Checked a beer cooler and f…" at bounding box center [627, 326] width 342 height 273
type textarea "x"
type textarea "READY TO BILL - Leah this was not a walk in cooler Checked a beer cooler and fo…"
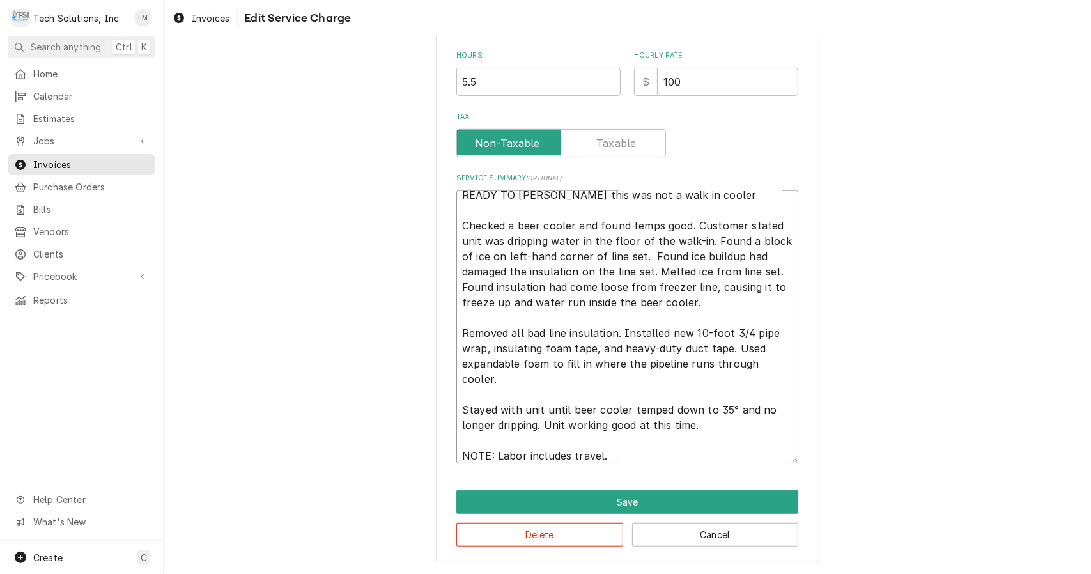
scroll to position [6, 0]
type textarea "x"
type textarea "READY TO BILL - Leah this was not a walk in coole Checked a beer cooler and fou…"
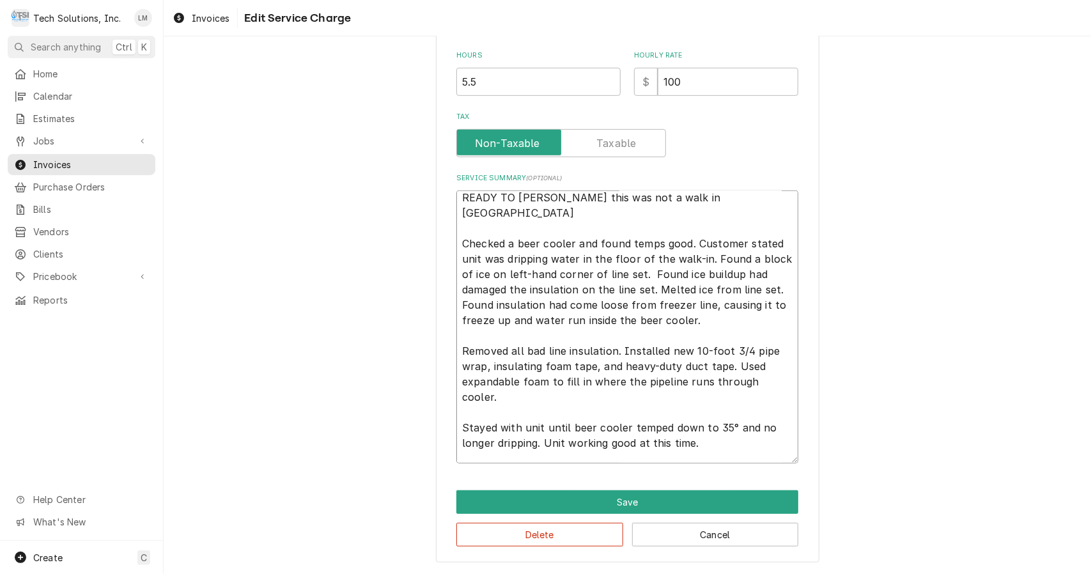
type textarea "x"
type textarea "READY TO BILL - Leah this was not a walk in cool Checked a beer cooler and foun…"
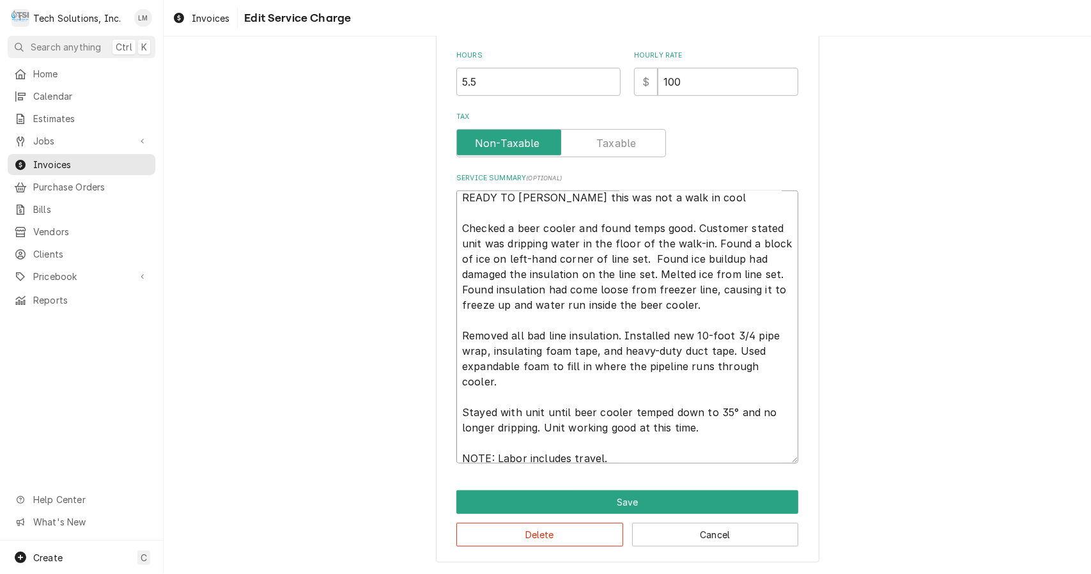
type textarea "x"
type textarea "READY TO BILL - Leah this was not a walk in coo Checked a beer cooler and found…"
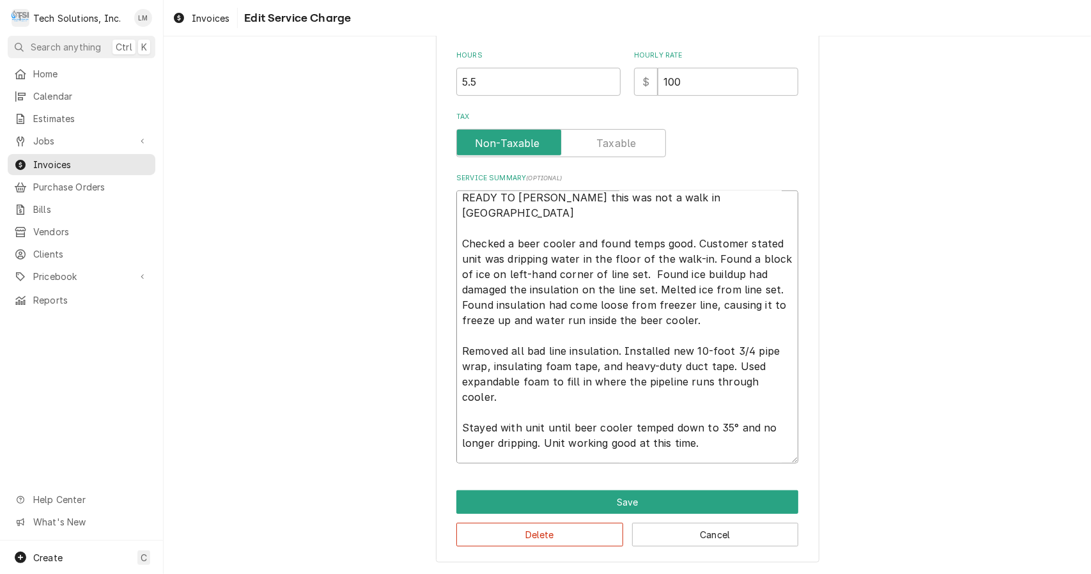
type textarea "x"
type textarea "READY TO BILL - Leah this was not a walk in co Checked a beer cooler and found …"
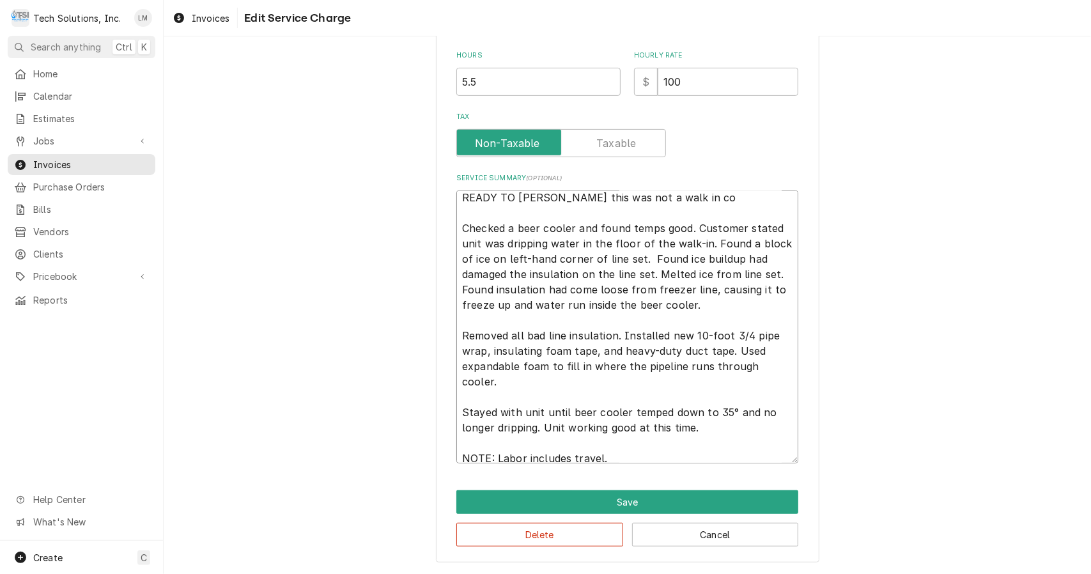
type textarea "x"
type textarea "READY TO BILL - Leah this was not a walk in c Checked a beer cooler and found t…"
type textarea "x"
type textarea "READY TO BILL - Leah this was not a walk in Checked a beer cooler and found tem…"
type textarea "x"
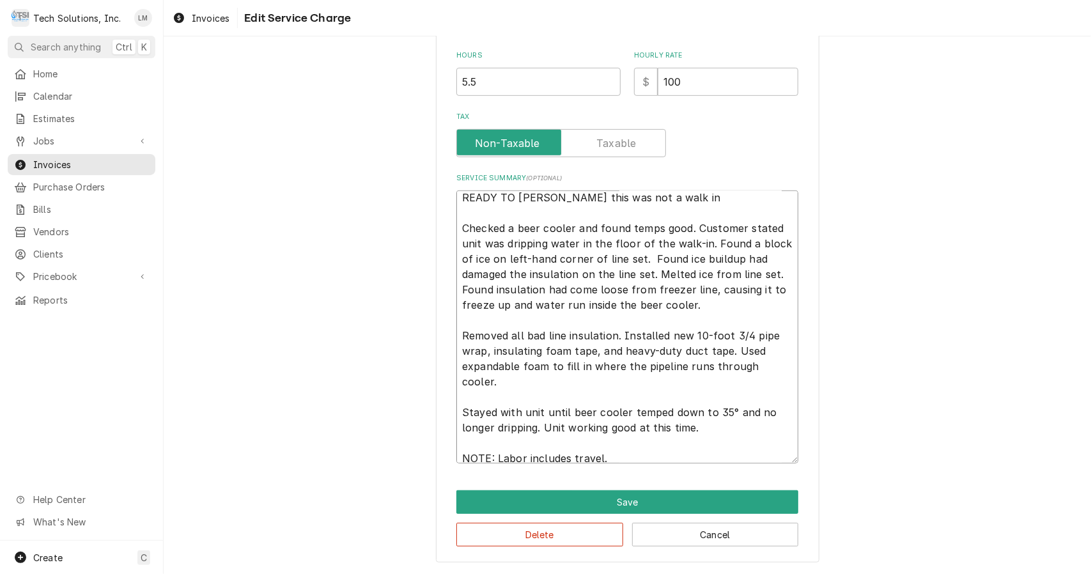
type textarea "READY TO BILL - Leah this was not a walk in Checked a beer cooler and found tem…"
type textarea "x"
type textarea "READY TO BILL - Leah this was not a walk i Checked a beer cooler and found temp…"
type textarea "x"
type textarea "READY TO BILL - Leah this was not a walk Checked a beer cooler and found temps …"
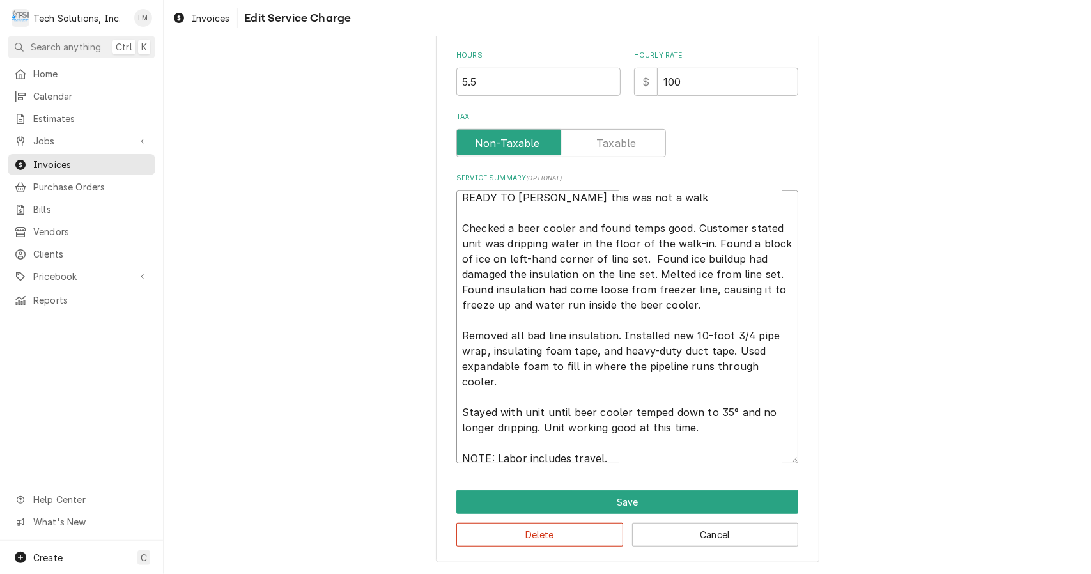
type textarea "x"
type textarea "READY TO BILL - Leah this was not a walk Checked a beer cooler and found temps …"
type textarea "x"
type textarea "READY TO BILL - Leah this was not a wal Checked a beer cooler and found temps g…"
type textarea "x"
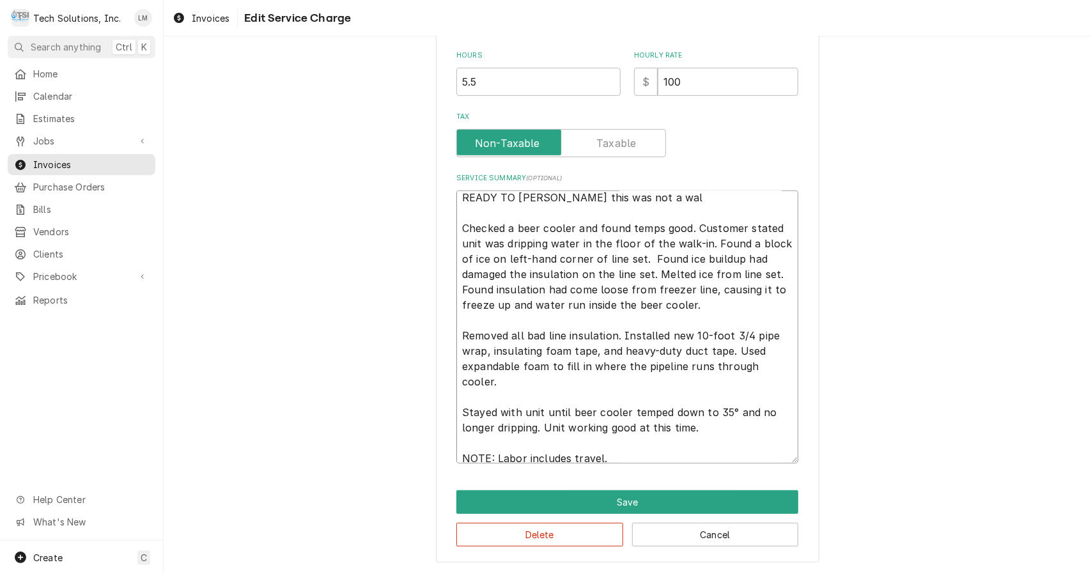
type textarea "READY TO BILL - Leah this was not a wa Checked a beer cooler and found temps go…"
type textarea "x"
type textarea "READY TO BILL - Leah this was not a w Checked a beer cooler and found temps goo…"
type textarea "x"
type textarea "READY TO BILL - Leah this was not a Checked a beer cooler and found temps good.…"
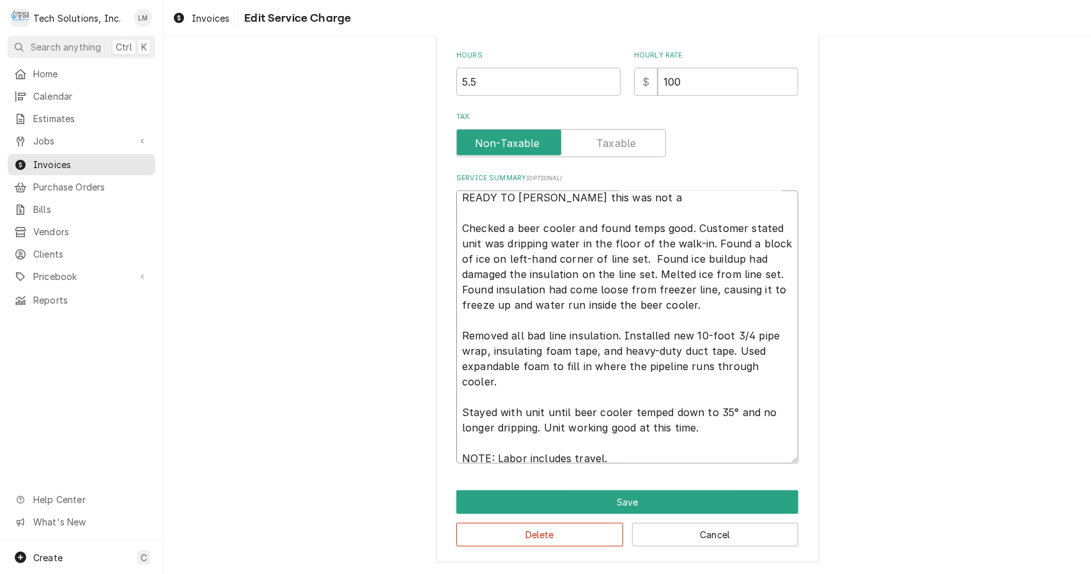
type textarea "x"
type textarea "READY TO BILL - Leah this was not a Checked a beer cooler and found temps good.…"
type textarea "x"
type textarea "READY TO BILL - Leah this was not Checked a beer cooler and found temps good. C…"
type textarea "x"
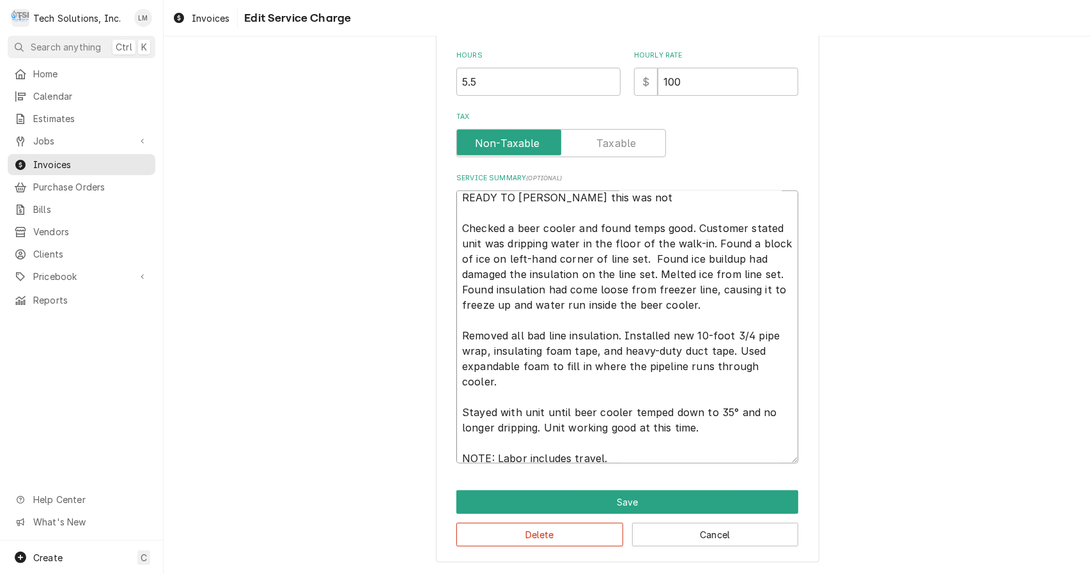
type textarea "READY TO BILL - Leah this was not Checked a beer cooler and found temps good. C…"
type textarea "x"
type textarea "READY TO BILL - Leah this was no Checked a beer cooler and found temps good. Cu…"
type textarea "x"
type textarea "READY TO BILL - Leah this was n Checked a beer cooler and found temps good. Cus…"
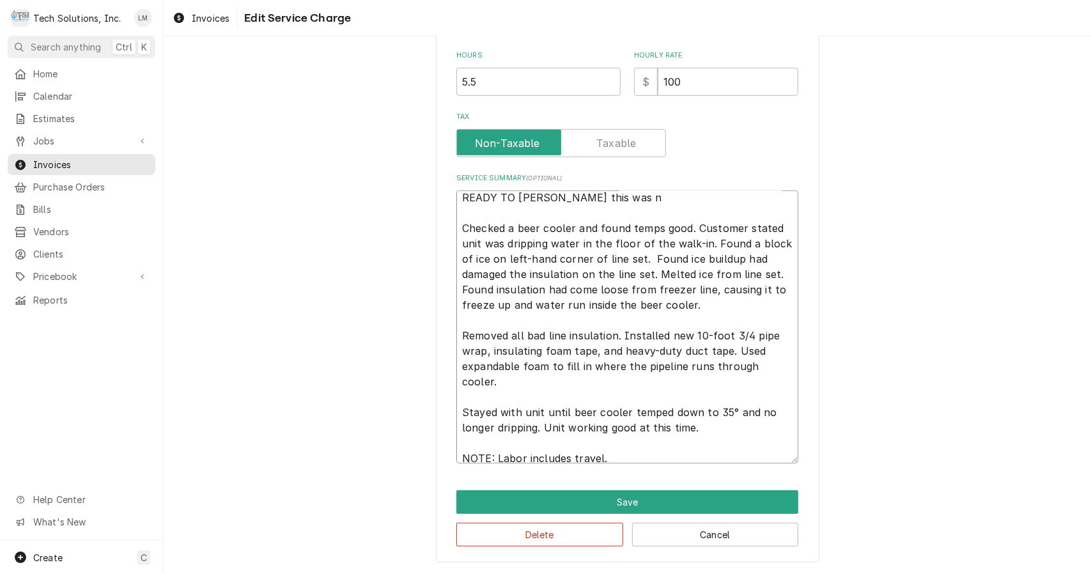
type textarea "x"
type textarea "READY TO BILL - Leah this was Checked a beer cooler and found temps good. Custo…"
type textarea "x"
type textarea "READY TO BILL - Leah this was Checked a beer cooler and found temps good. Custo…"
type textarea "x"
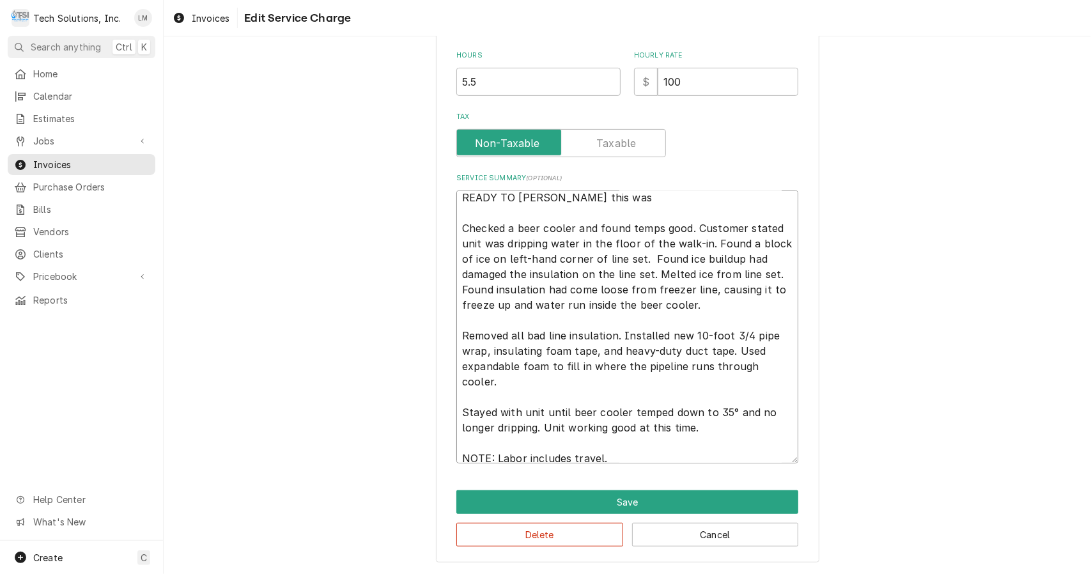
type textarea "READY TO BILL - Leah this wa Checked a beer cooler and found temps good. Custom…"
type textarea "x"
type textarea "READY TO BILL - Leah this w Checked a beer cooler and found temps good. Custome…"
type textarea "x"
type textarea "READY TO BILL - Leah this Checked a beer cooler and found temps good. Customer …"
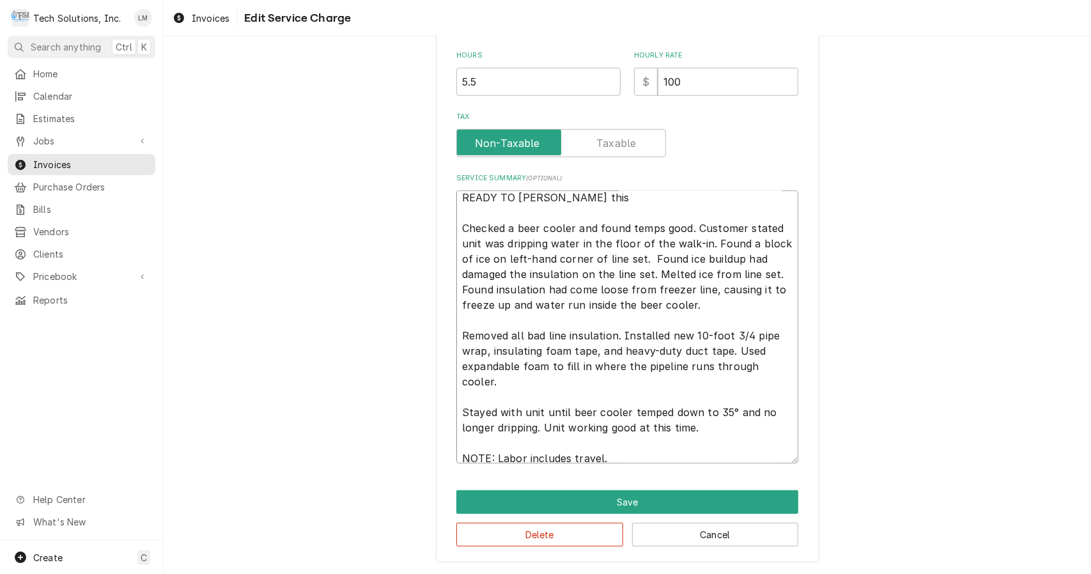
type textarea "x"
type textarea "READY TO BILL - Leah this Checked a beer cooler and found temps good. Customer …"
type textarea "x"
type textarea "READY TO BILL - Leah thi Checked a beer cooler and found temps good. Customer s…"
type textarea "x"
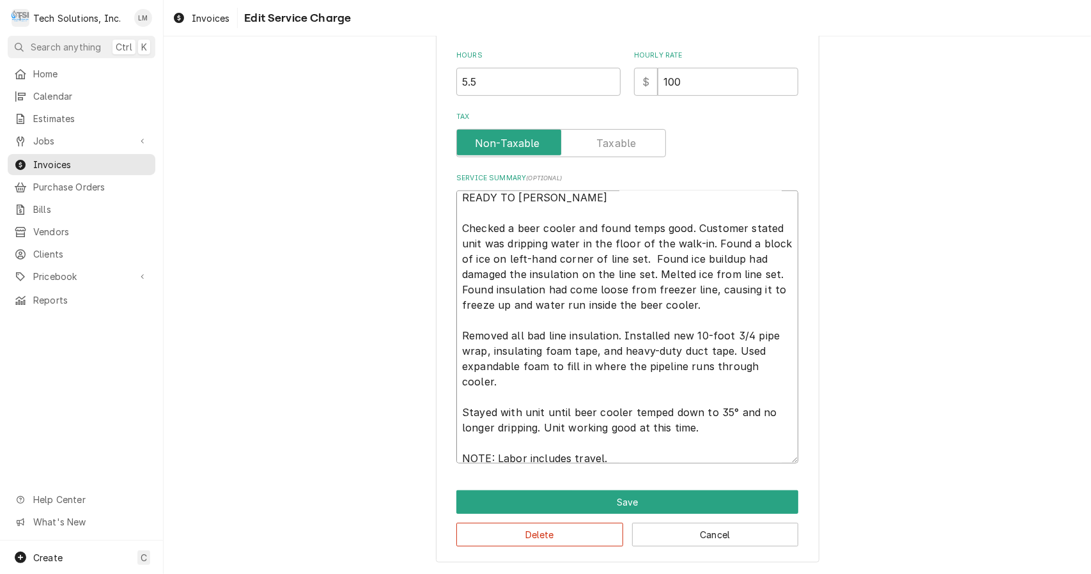
type textarea "READY TO BILL - Leah th Checked a beer cooler and found temps good. Customer st…"
type textarea "x"
type textarea "READY TO BILL - Leah t Checked a beer cooler and found temps good. Customer sta…"
type textarea "x"
type textarea "READY TO BILL - Leah Checked a beer cooler and found temps good. Customer state…"
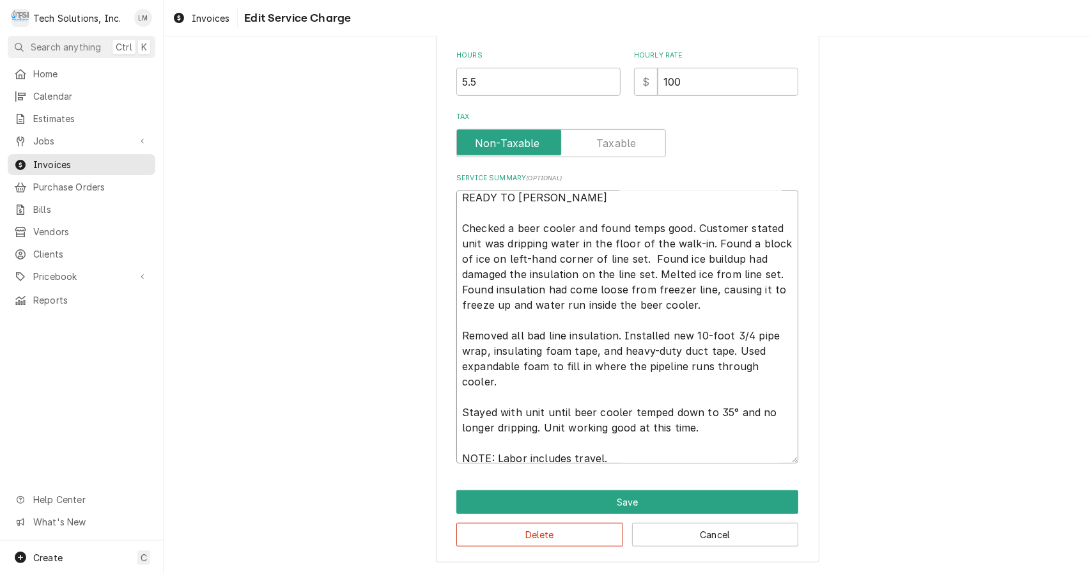
type textarea "x"
type textarea "READY TO BILL - Leah Checked a beer cooler and found temps good. Customer state…"
type textarea "x"
type textarea "READY TO BILL - Lea Checked a beer cooler and found temps good. Customer stated…"
type textarea "x"
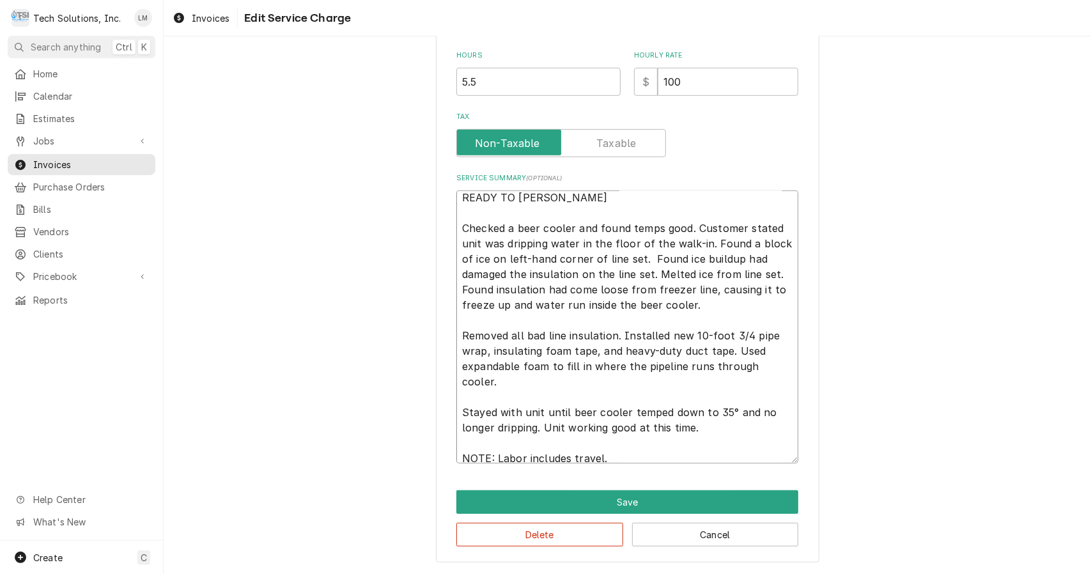
type textarea "READY TO BILL - Le Checked a beer cooler and found temps good. Customer stated …"
type textarea "x"
type textarea "READY TO BILL - L Checked a beer cooler and found temps good. Customer stated u…"
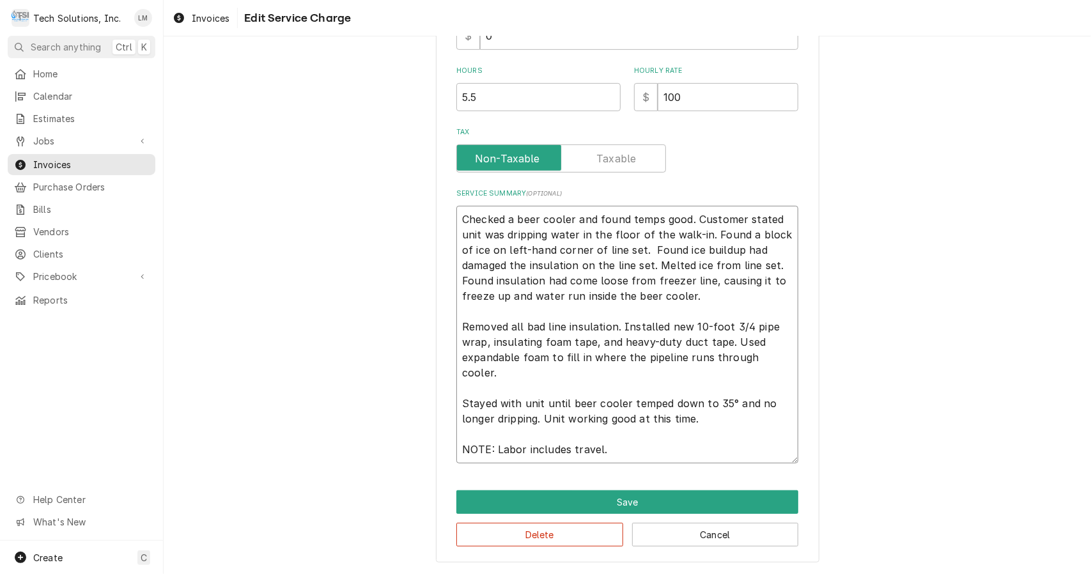
scroll to position [334, 0]
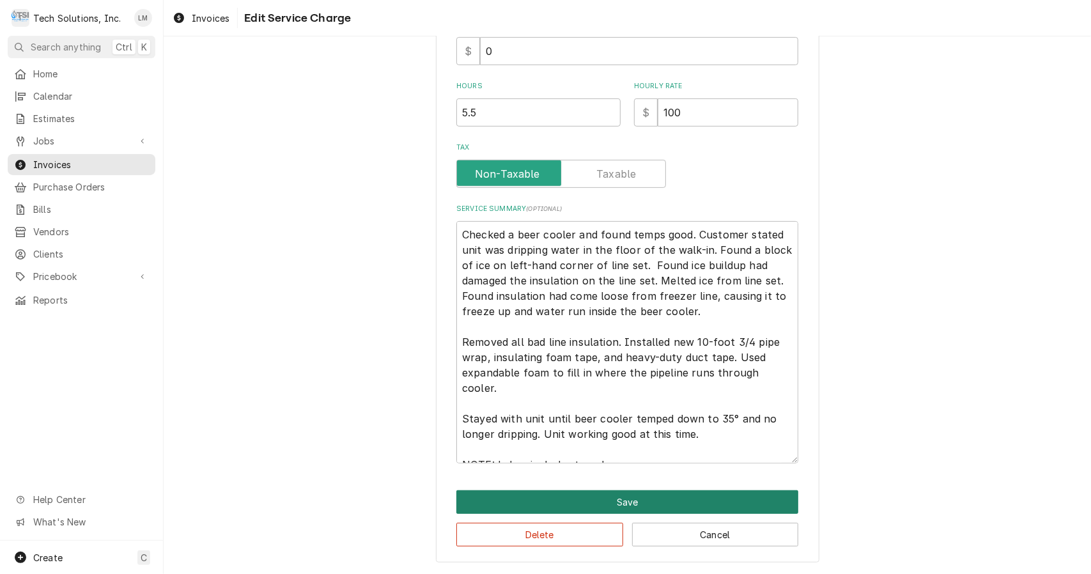
click at [670, 503] on button "Save" at bounding box center [627, 502] width 342 height 24
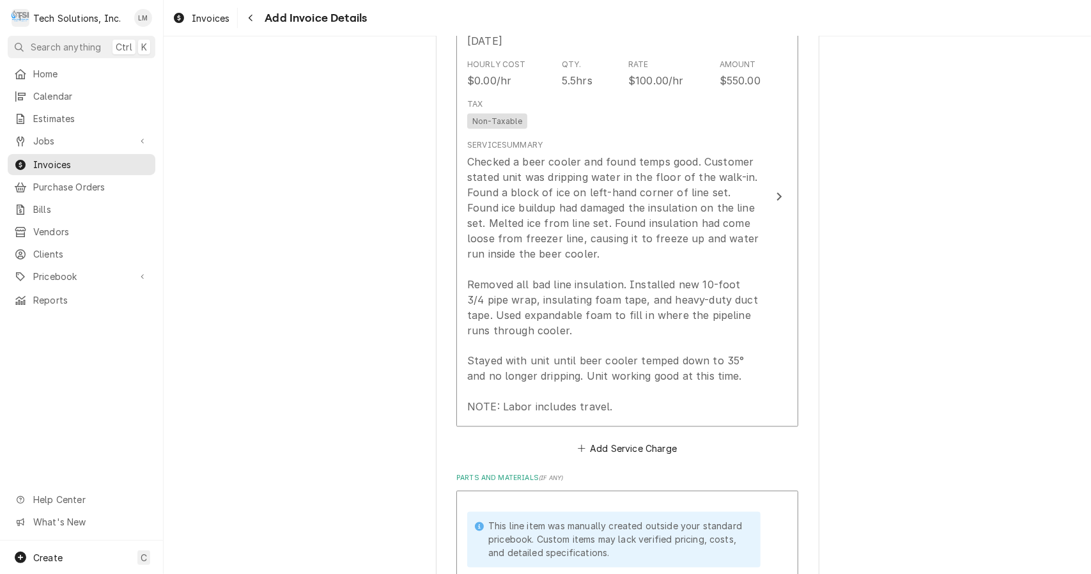
click at [774, 189] on div "Update Line Item" at bounding box center [779, 196] width 17 height 15
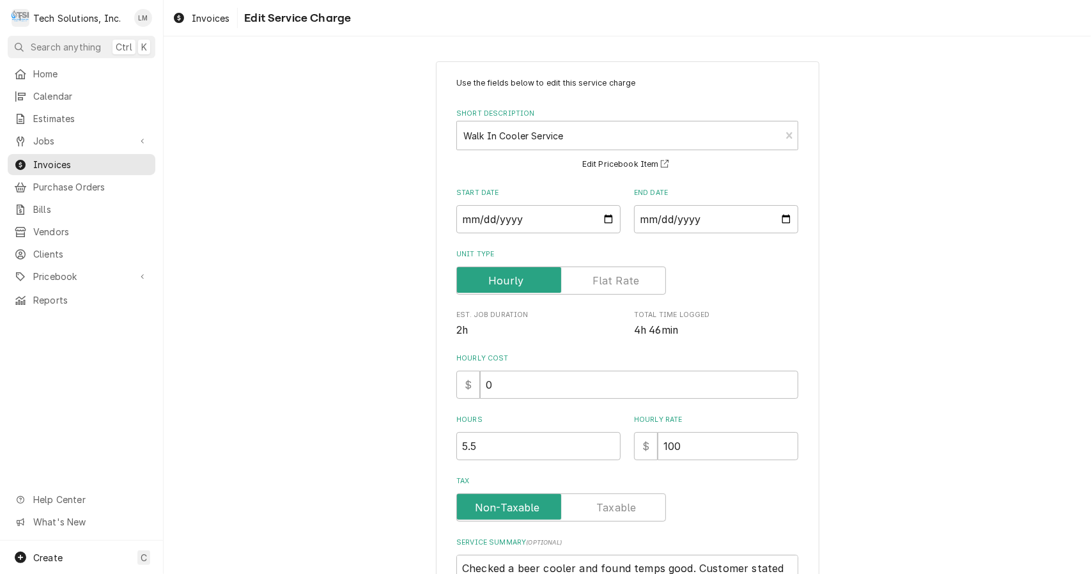
click at [613, 512] on label "Tax" at bounding box center [561, 507] width 210 height 28
click at [613, 512] on input "Tax" at bounding box center [561, 507] width 198 height 28
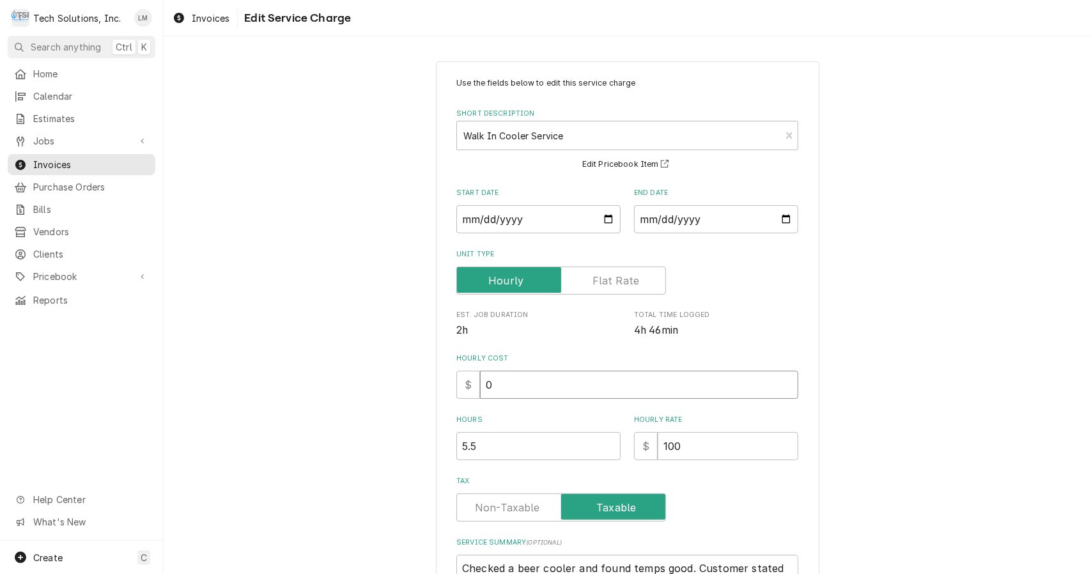
click at [712, 390] on input "0" at bounding box center [639, 385] width 318 height 28
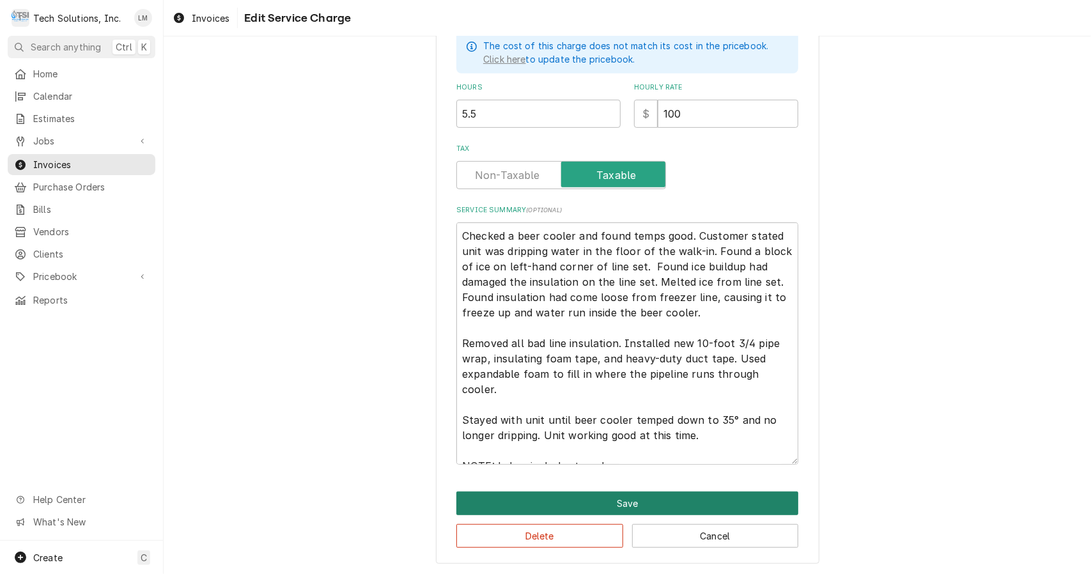
click at [701, 502] on button "Save" at bounding box center [627, 503] width 342 height 24
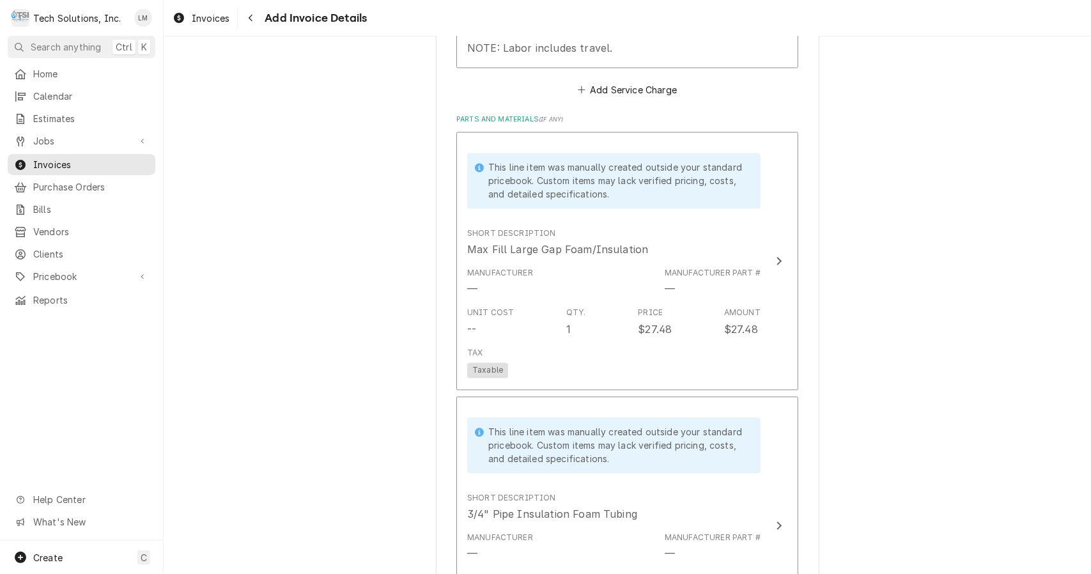
scroll to position [1681, 0]
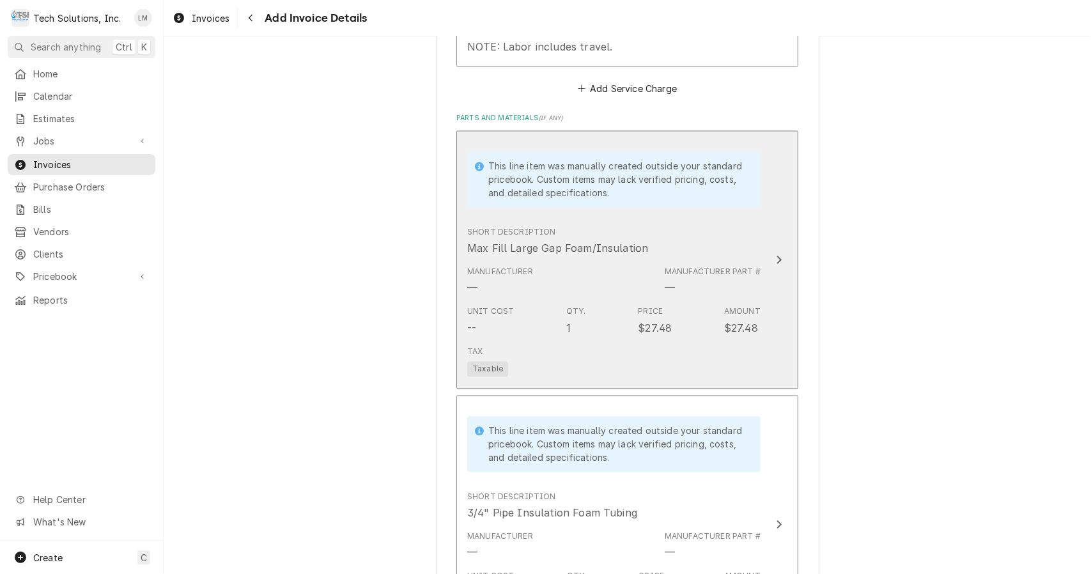
click at [776, 254] on icon "Update Line Item" at bounding box center [779, 259] width 6 height 10
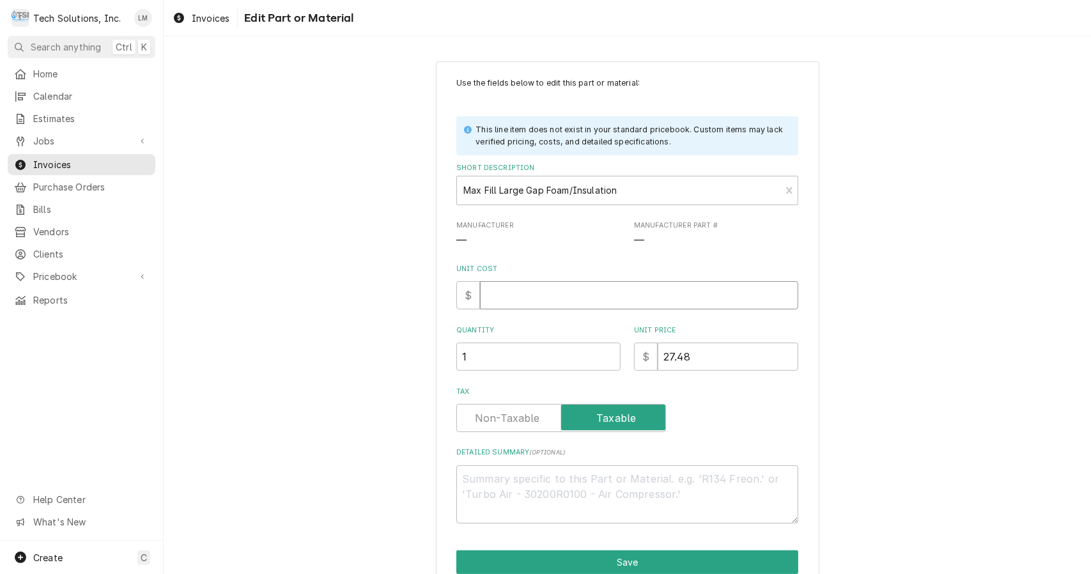
click at [587, 299] on input "Unit Cost" at bounding box center [639, 295] width 318 height 28
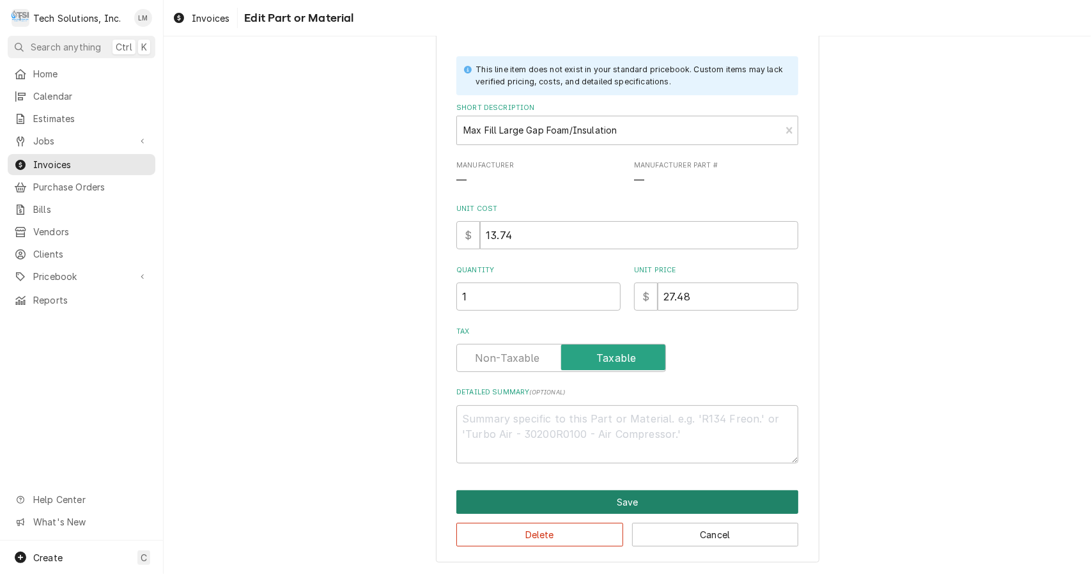
click at [686, 504] on button "Save" at bounding box center [627, 502] width 342 height 24
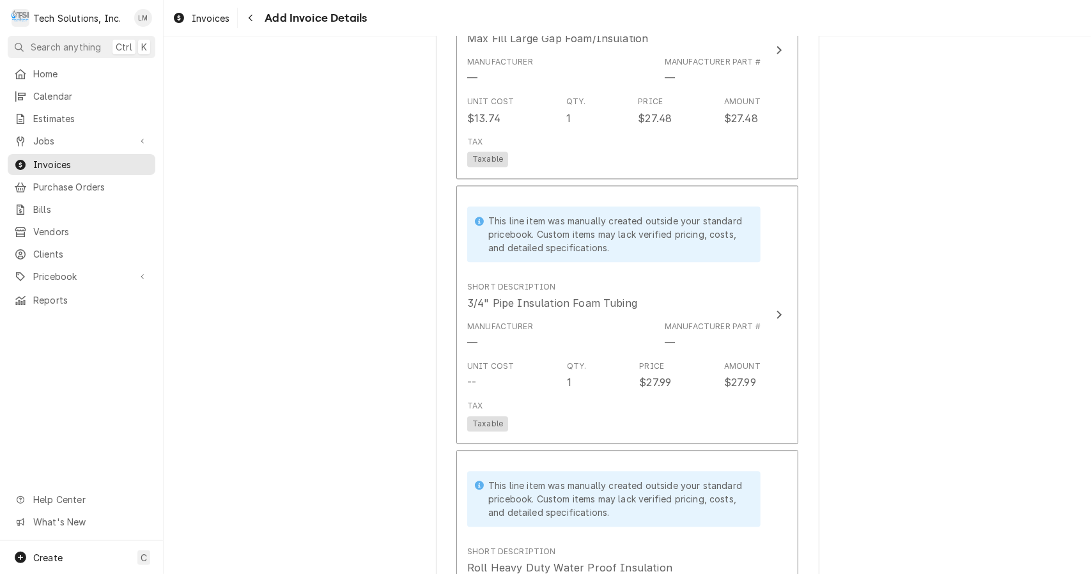
scroll to position [1894, 0]
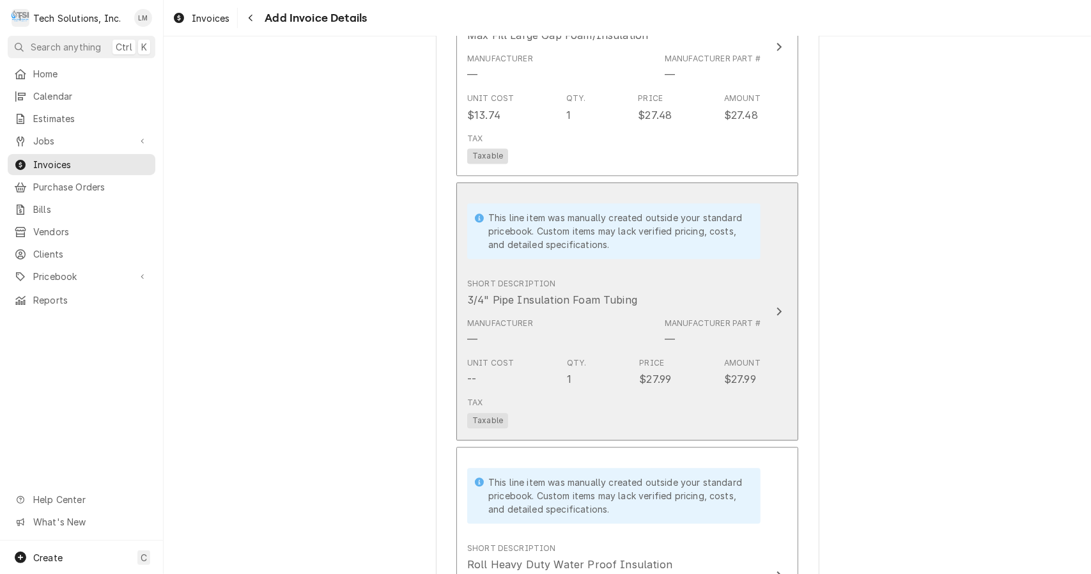
click at [774, 303] on div "Update Line Item" at bounding box center [779, 310] width 17 height 15
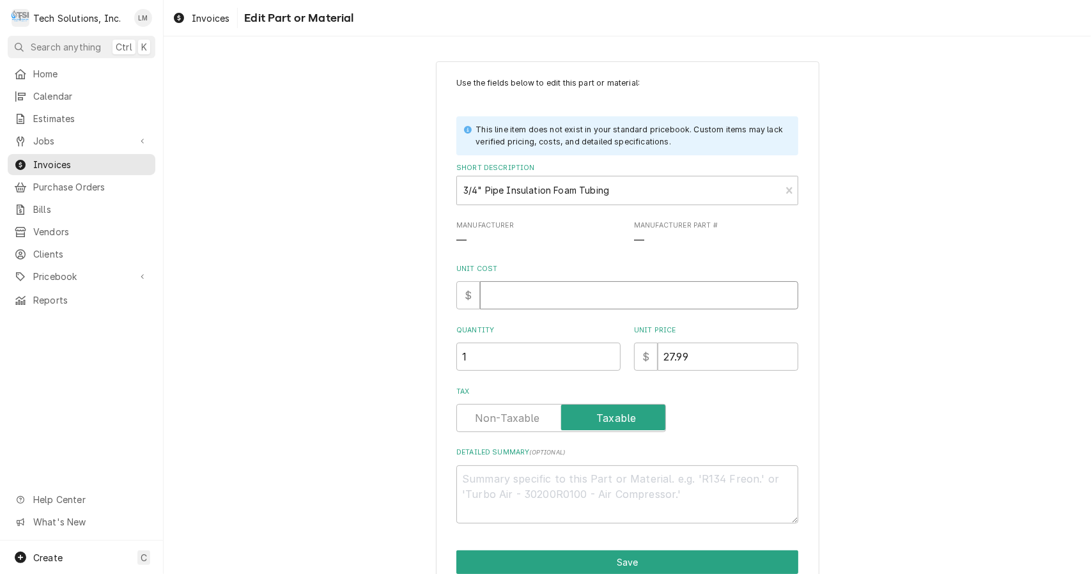
click at [574, 295] on input "Unit Cost" at bounding box center [639, 295] width 318 height 28
click at [674, 560] on button "Save" at bounding box center [627, 562] width 342 height 24
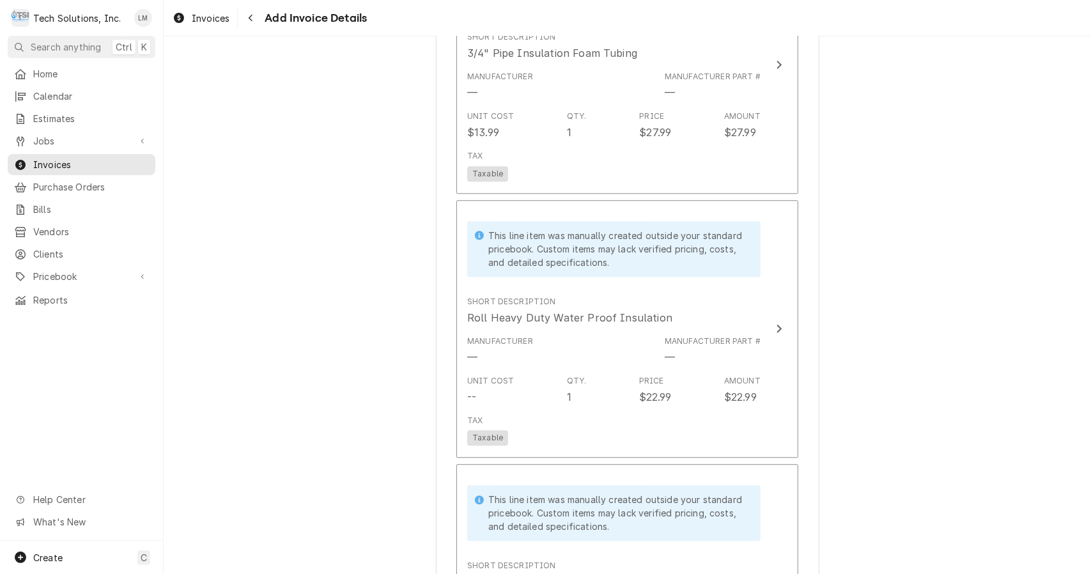
scroll to position [2143, 0]
click at [764, 312] on button "This line item was manually created outside your standard pricebook. Custom ite…" at bounding box center [627, 326] width 342 height 258
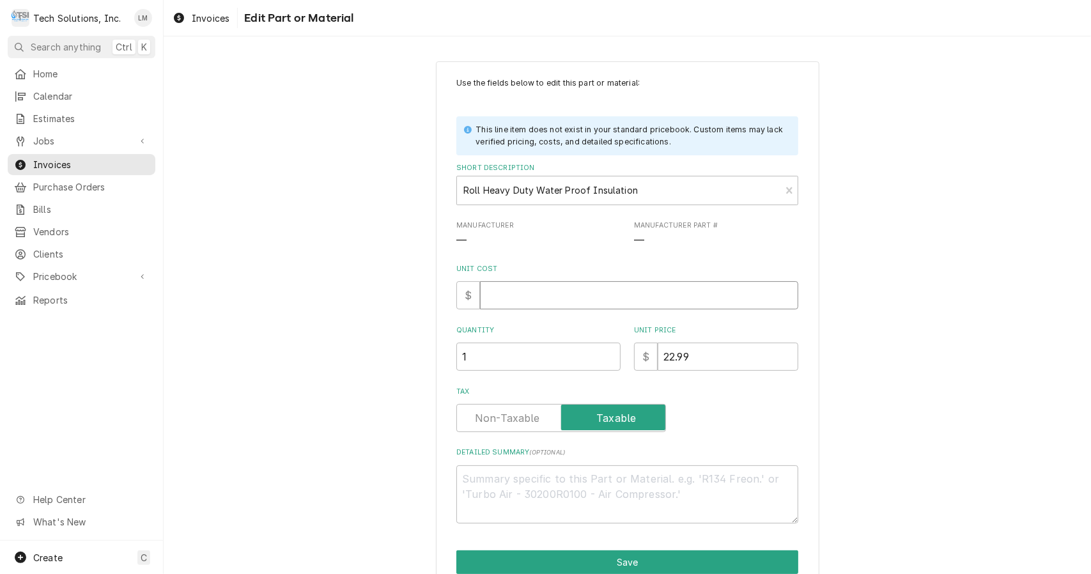
click at [645, 306] on input "Unit Cost" at bounding box center [639, 295] width 318 height 28
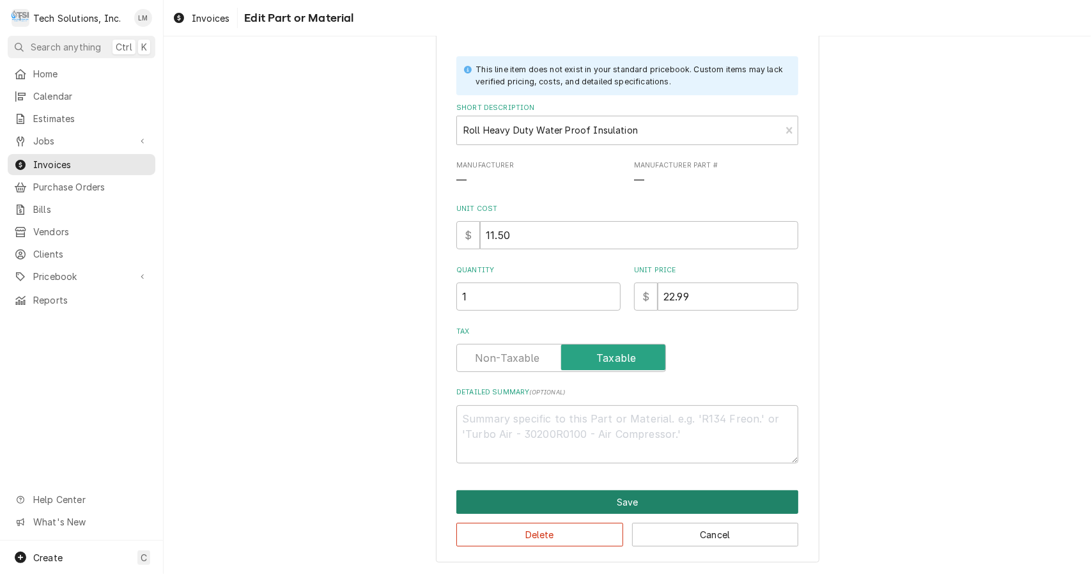
click at [693, 502] on button "Save" at bounding box center [627, 502] width 342 height 24
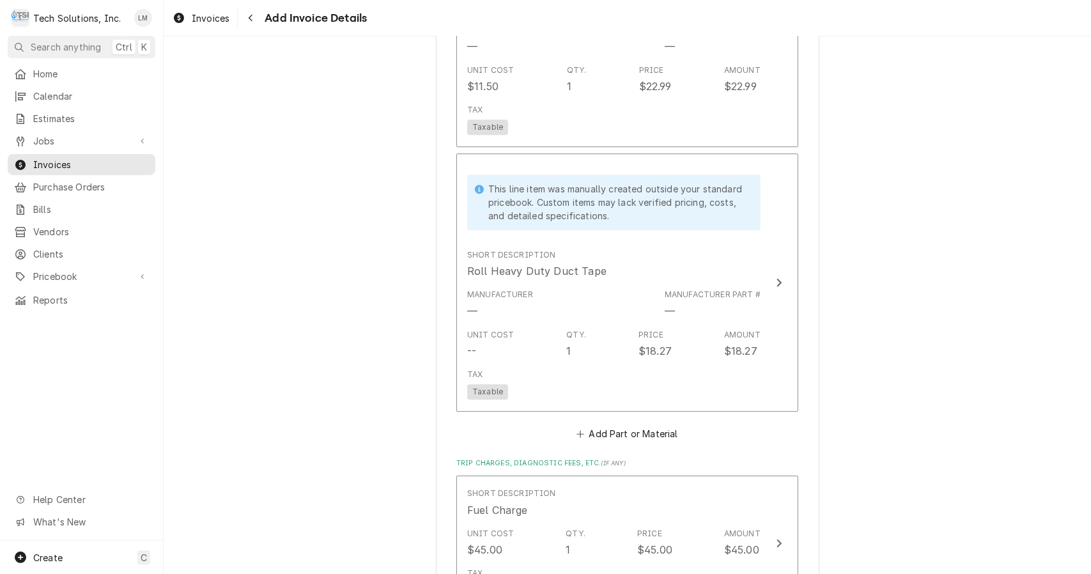
scroll to position [2454, 0]
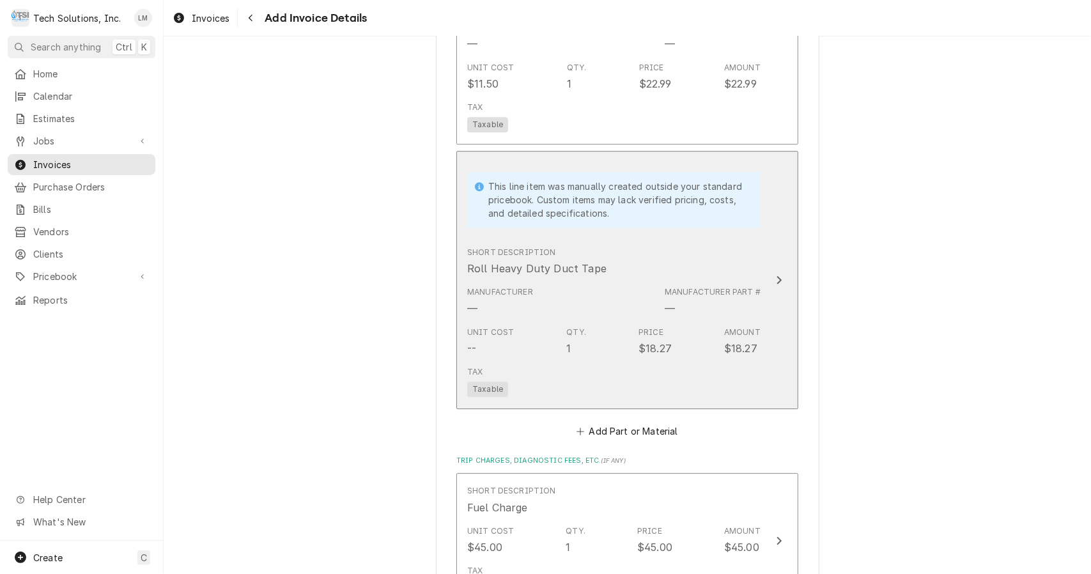
click at [772, 273] on button "This line item was manually created outside your standard pricebook. Custom ite…" at bounding box center [627, 280] width 342 height 258
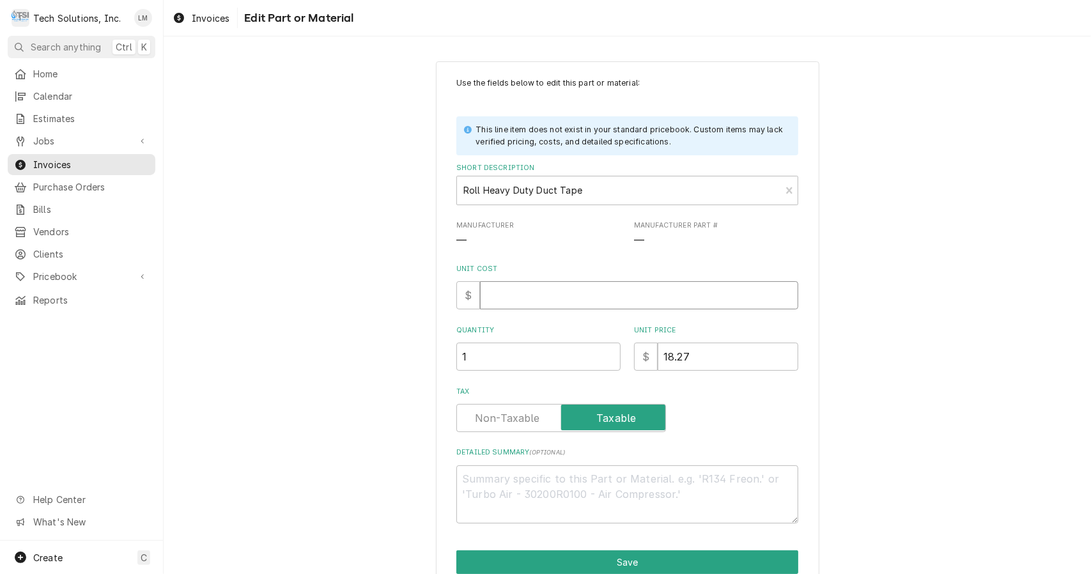
click at [592, 309] on input "Unit Cost" at bounding box center [639, 295] width 318 height 28
click at [686, 565] on button "Save" at bounding box center [627, 562] width 342 height 24
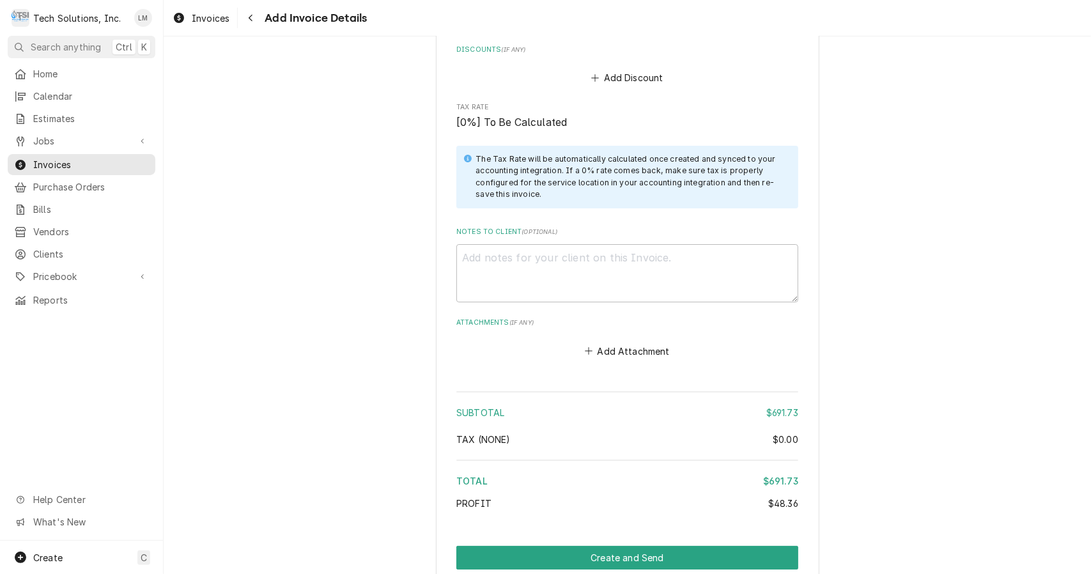
scroll to position [3064, 0]
click at [610, 244] on textarea "Notes to Client ( optional )" at bounding box center [627, 272] width 342 height 58
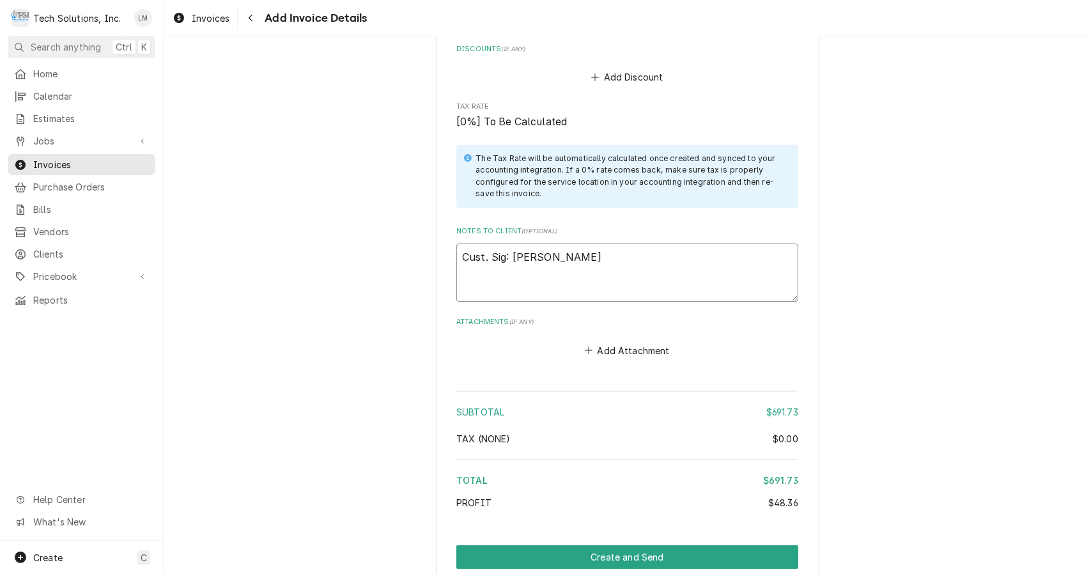
scroll to position [3104, 0]
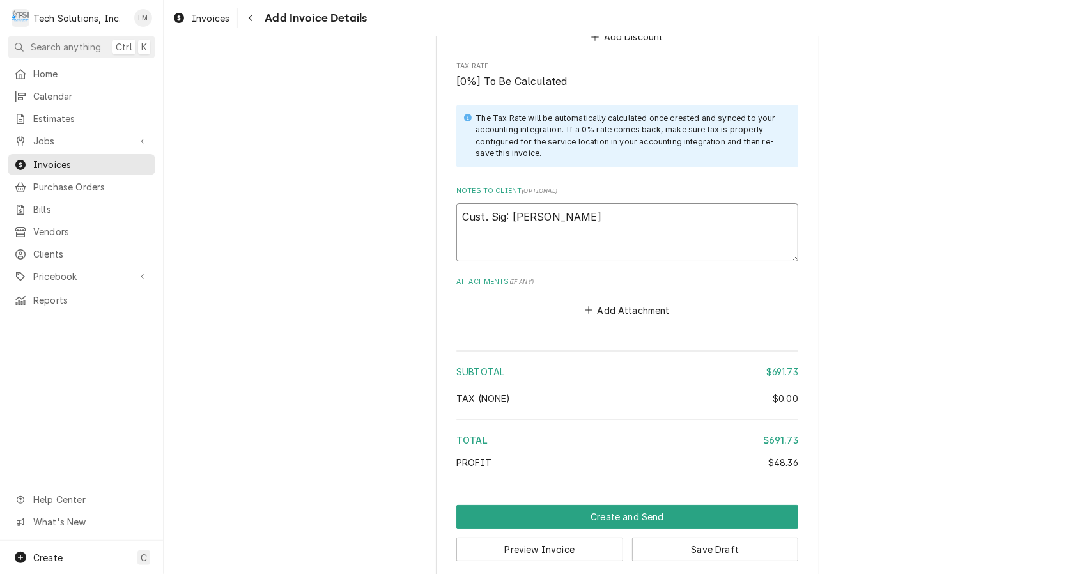
click at [577, 544] on button "Preview Invoice" at bounding box center [539, 549] width 167 height 24
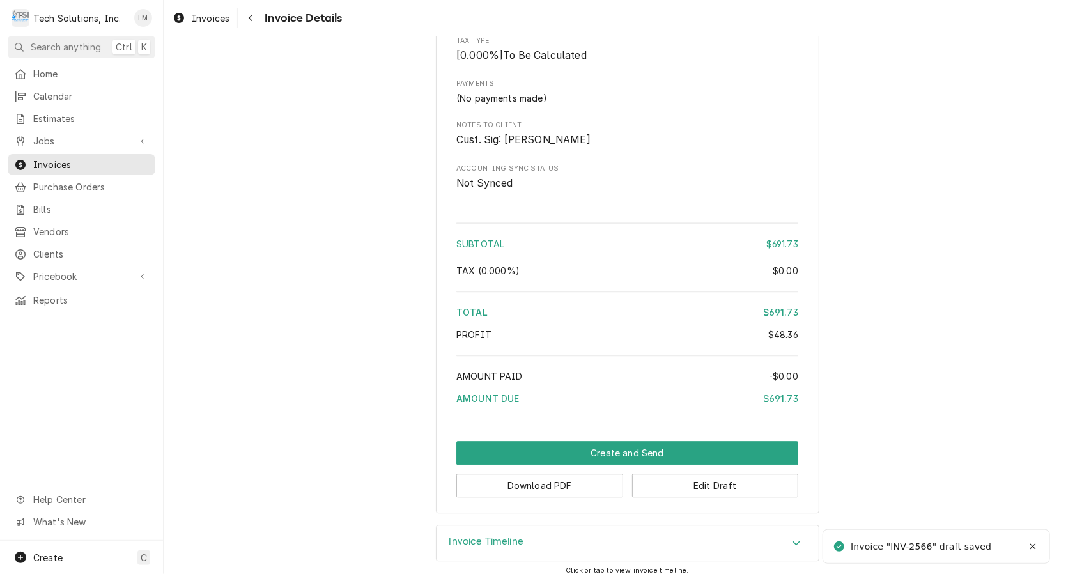
scroll to position [2193, 0]
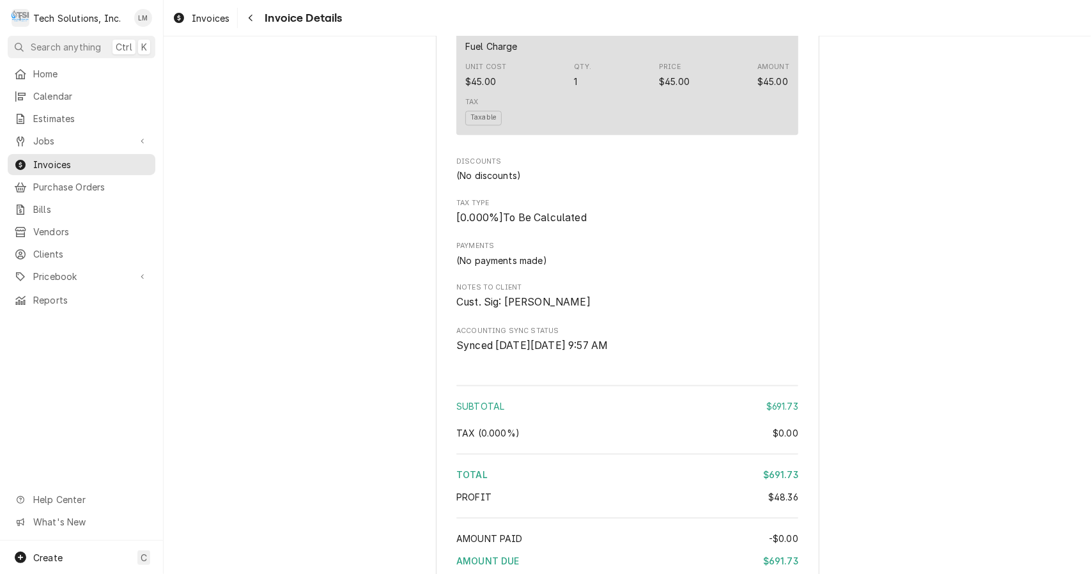
scroll to position [2193, 0]
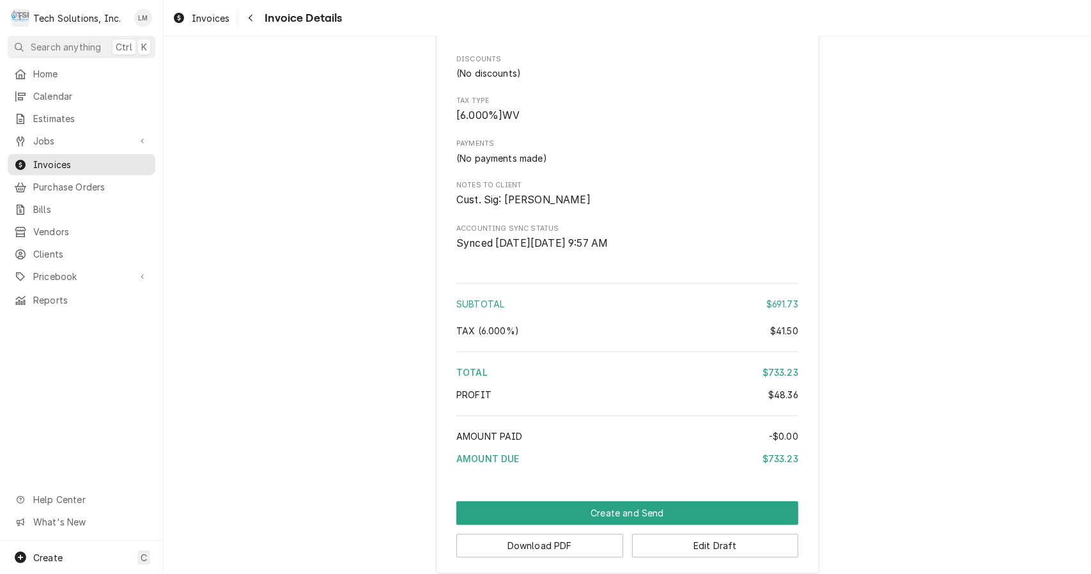
scroll to position [2193, 0]
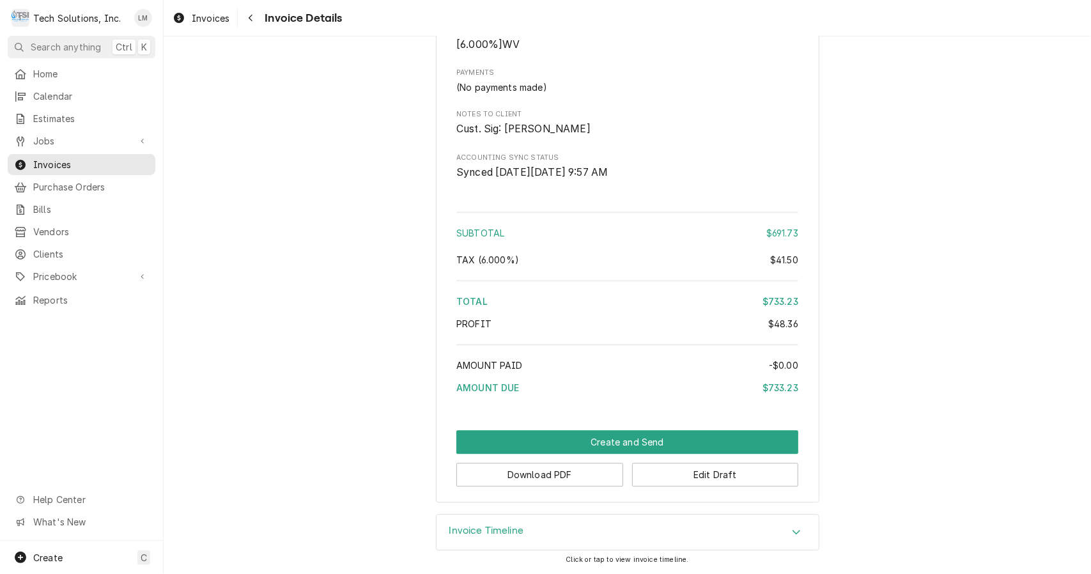
click at [594, 475] on button "Download PDF" at bounding box center [539, 475] width 167 height 24
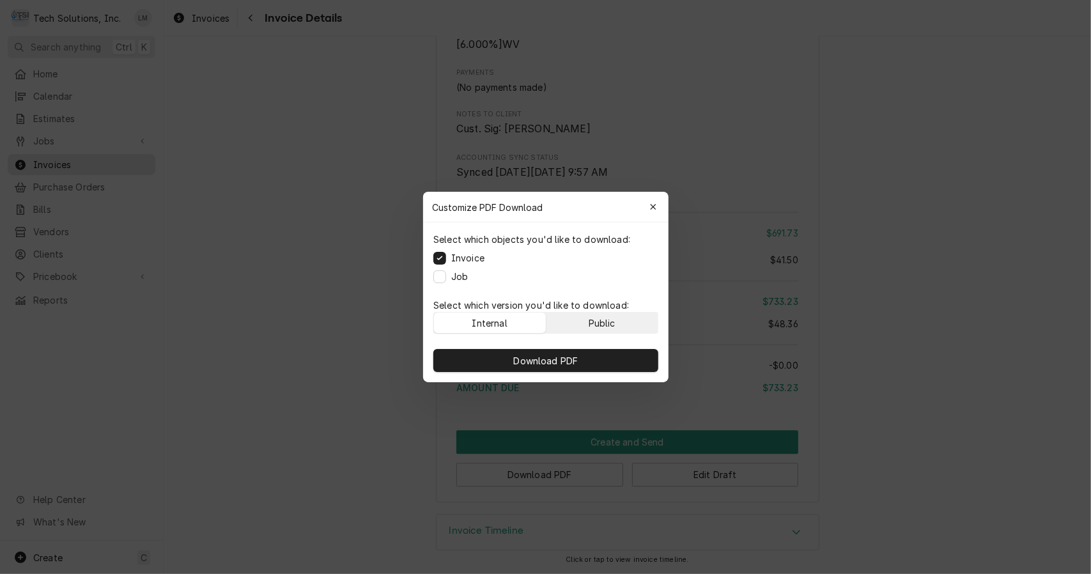
click at [610, 325] on div "Public" at bounding box center [601, 322] width 27 height 13
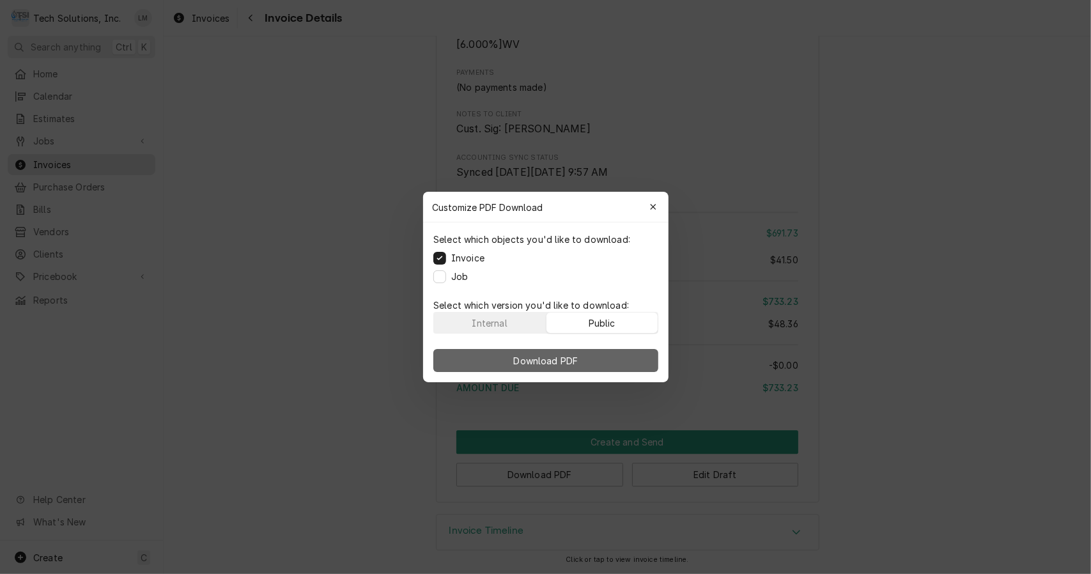
click at [594, 357] on button "Download PDF" at bounding box center [545, 360] width 225 height 23
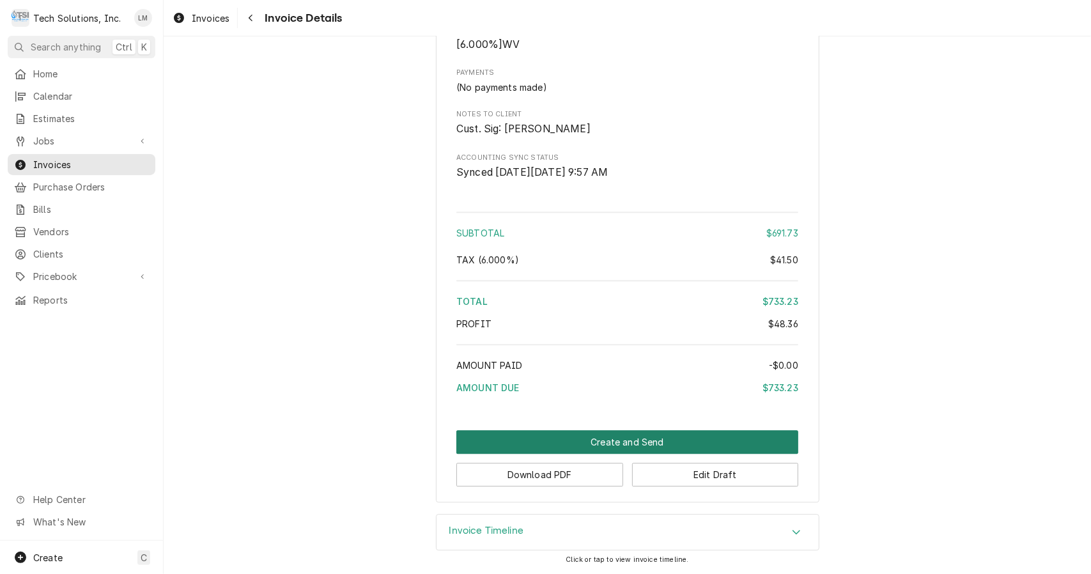
click at [648, 441] on button "Create and Send" at bounding box center [627, 442] width 342 height 24
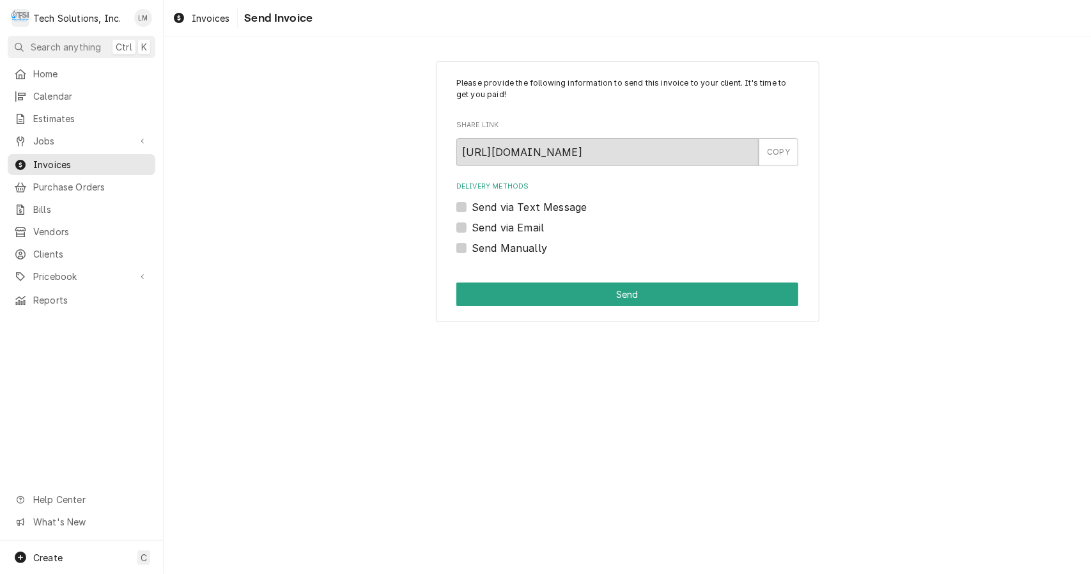
click at [472, 226] on label "Send via Email" at bounding box center [508, 227] width 72 height 15
click at [472, 226] on input "Send via Email" at bounding box center [643, 234] width 342 height 28
checkbox input "true"
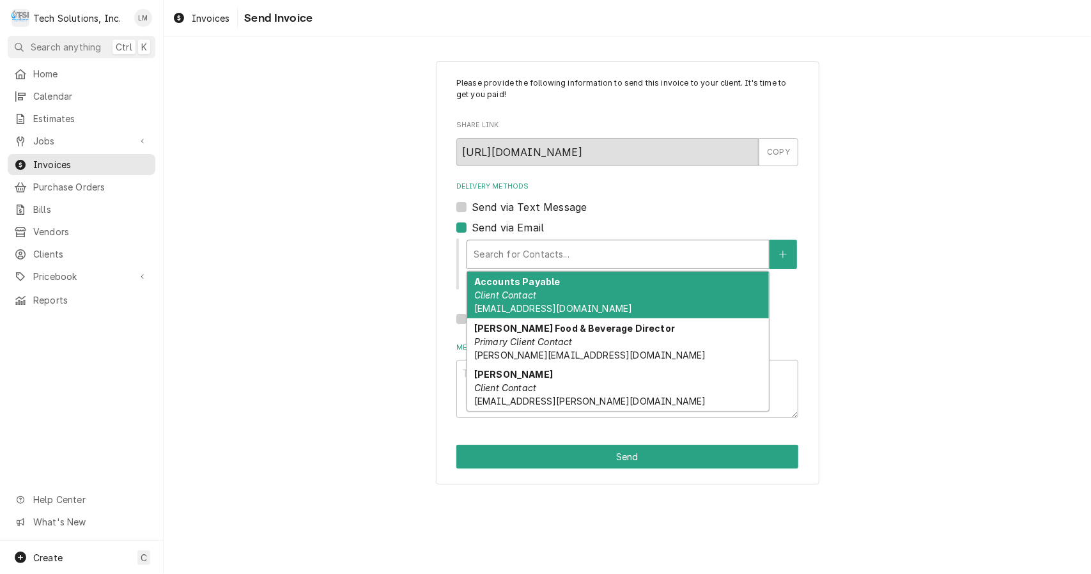
click at [549, 300] on div "Accounts Payable Client Contact [EMAIL_ADDRESS][DOMAIN_NAME]" at bounding box center [618, 295] width 302 height 47
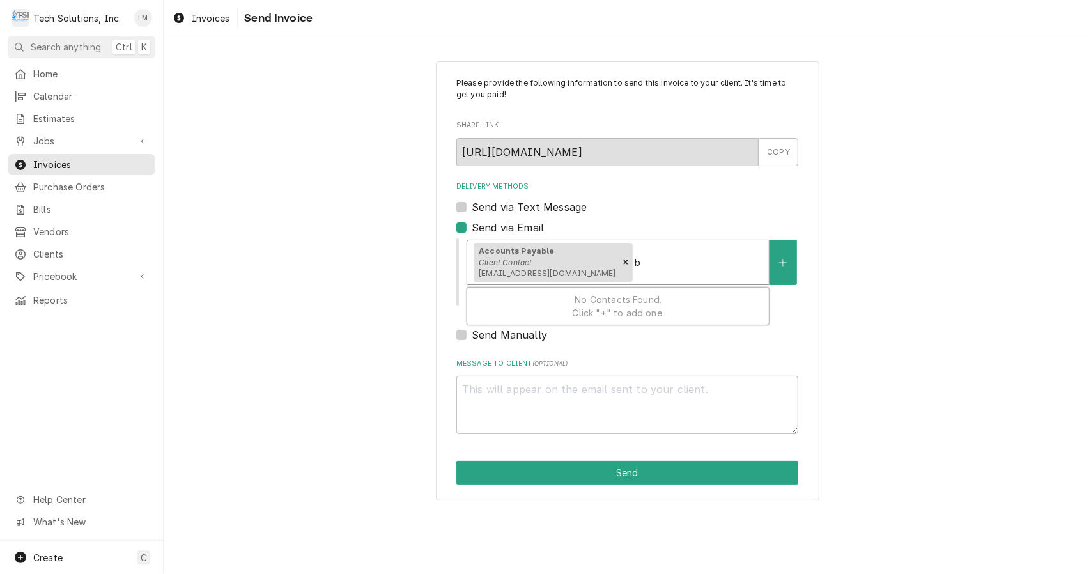
type textarea "x"
type input "b"
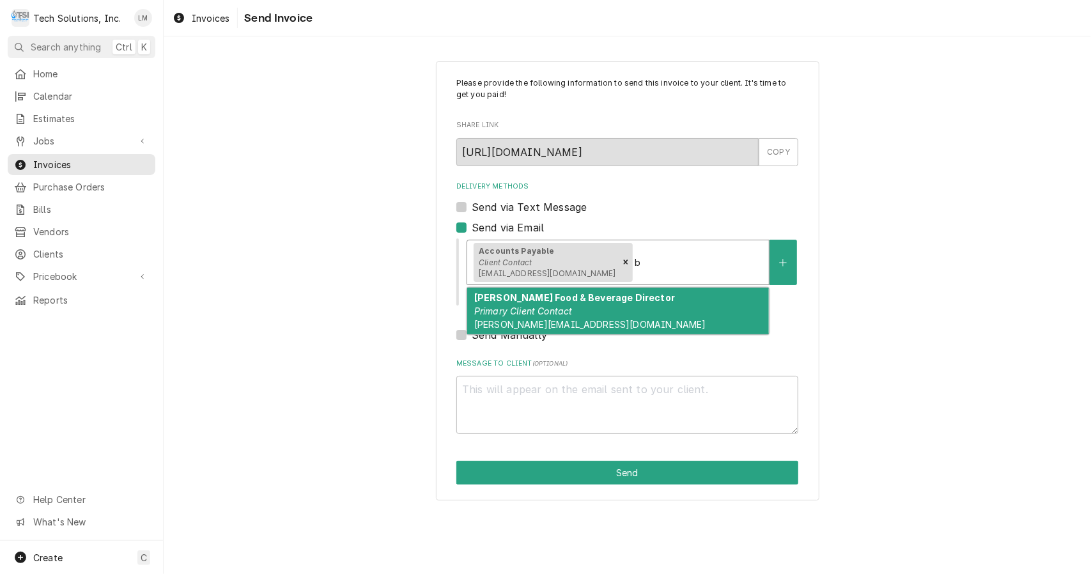
click at [520, 316] on em "Primary Client Contact" at bounding box center [523, 310] width 98 height 11
type textarea "x"
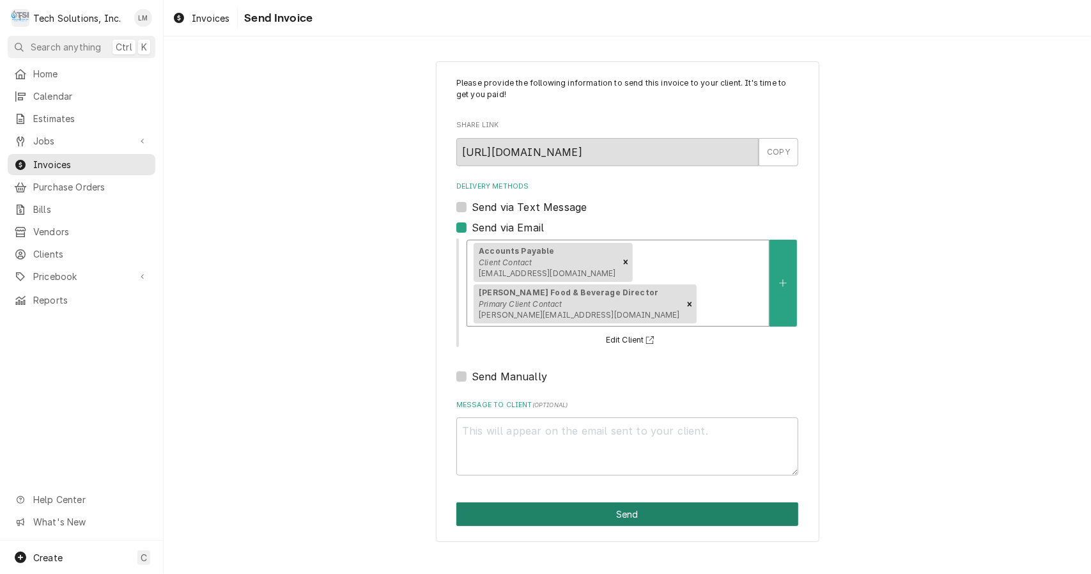
click at [603, 502] on button "Send" at bounding box center [627, 514] width 342 height 24
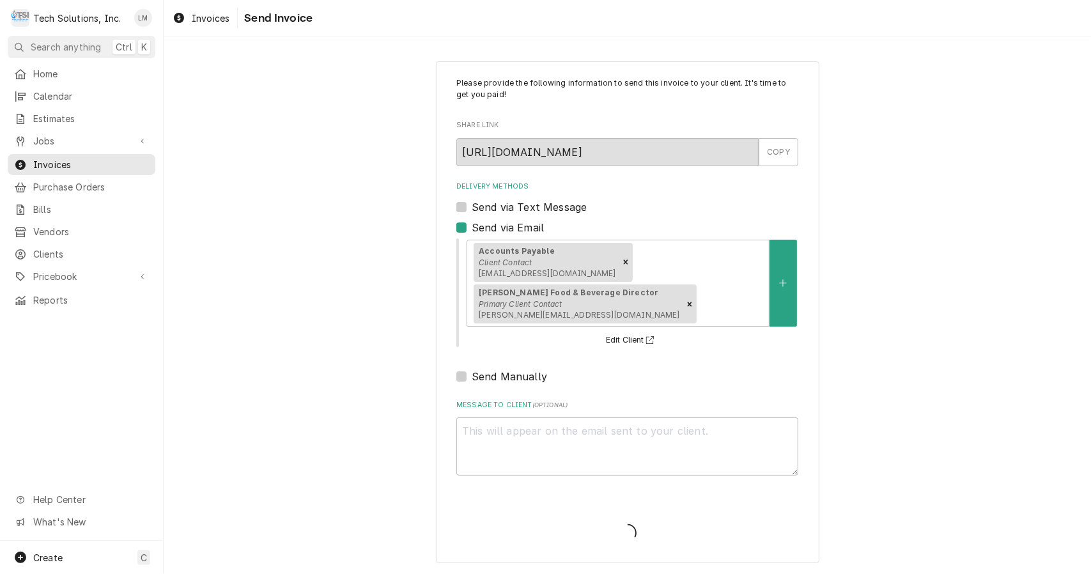
type textarea "x"
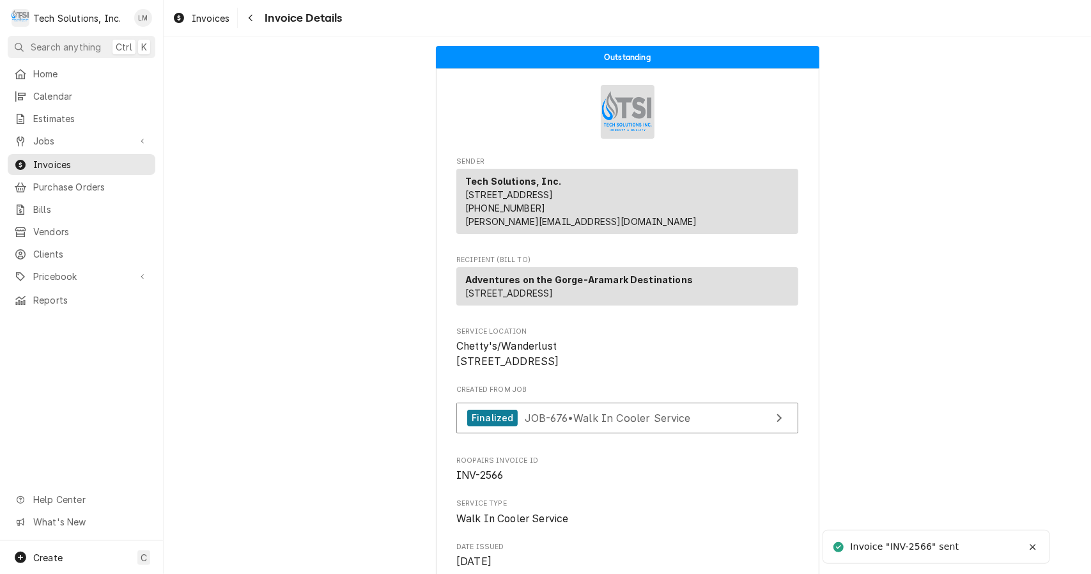
click at [55, 141] on span "Jobs" at bounding box center [81, 140] width 96 height 13
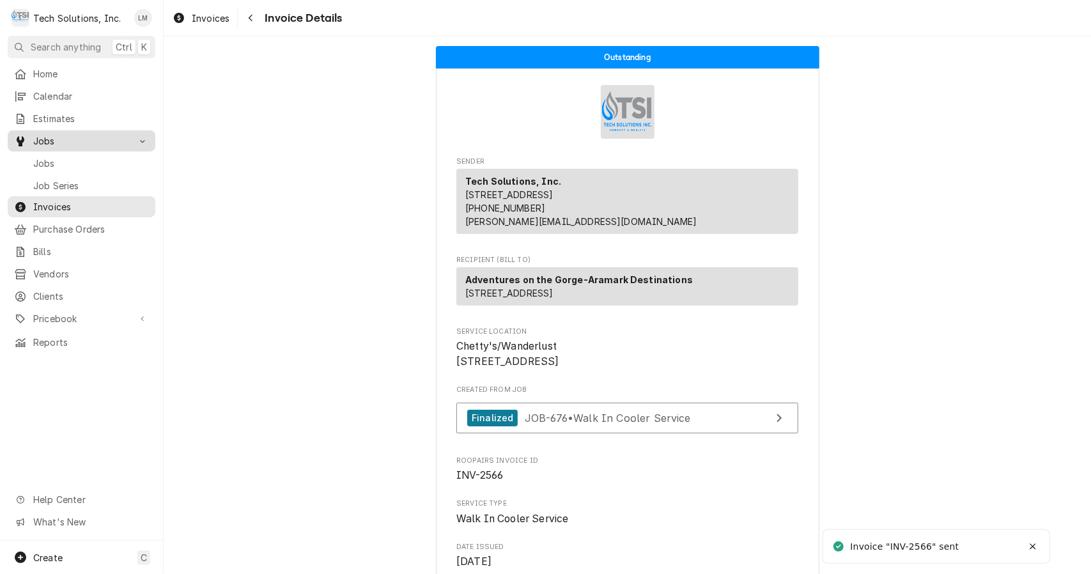
click at [50, 157] on span "Jobs" at bounding box center [91, 163] width 116 height 13
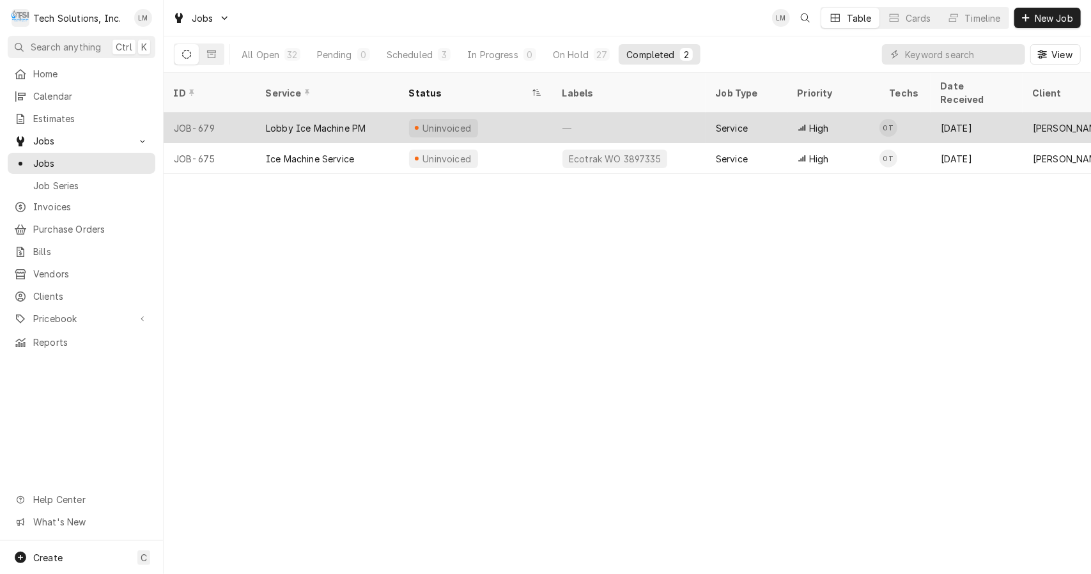
click at [308, 121] on div "Lobby Ice Machine PM" at bounding box center [316, 127] width 100 height 13
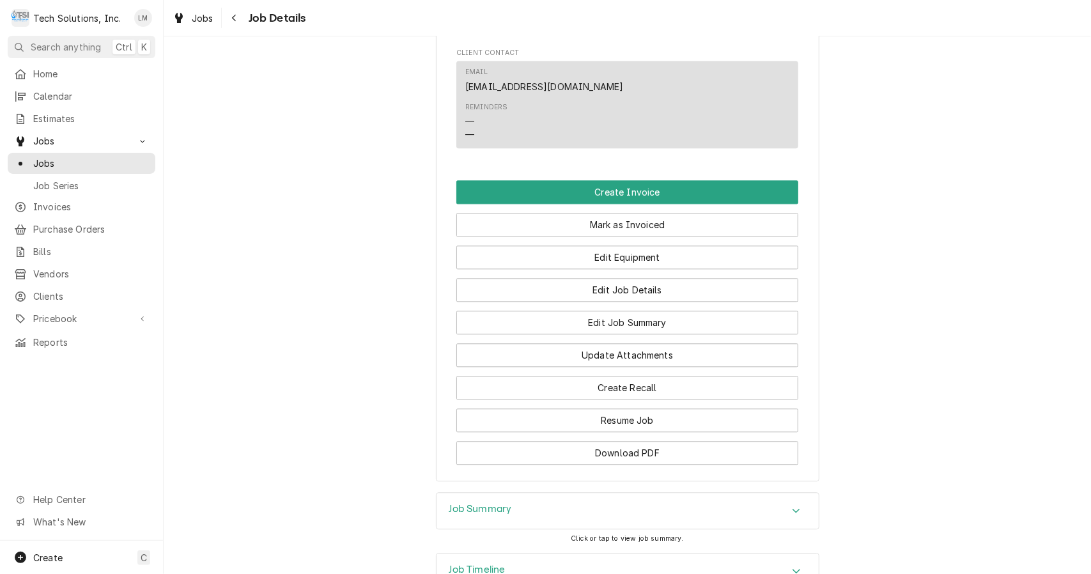
scroll to position [1955, 0]
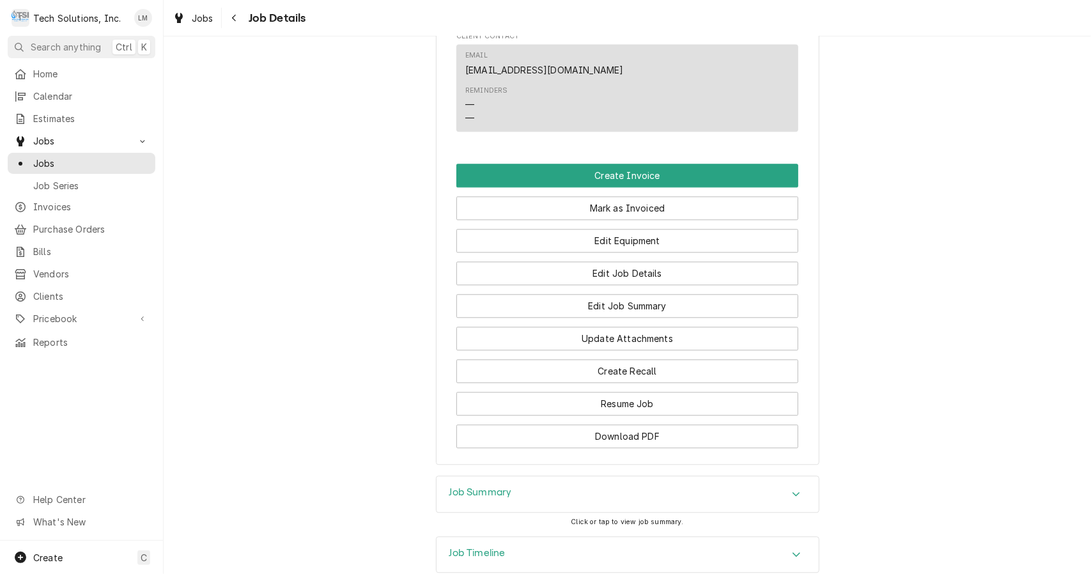
click at [703, 424] on button "Download PDF" at bounding box center [627, 436] width 342 height 24
